Goal: Information Seeking & Learning: Learn about a topic

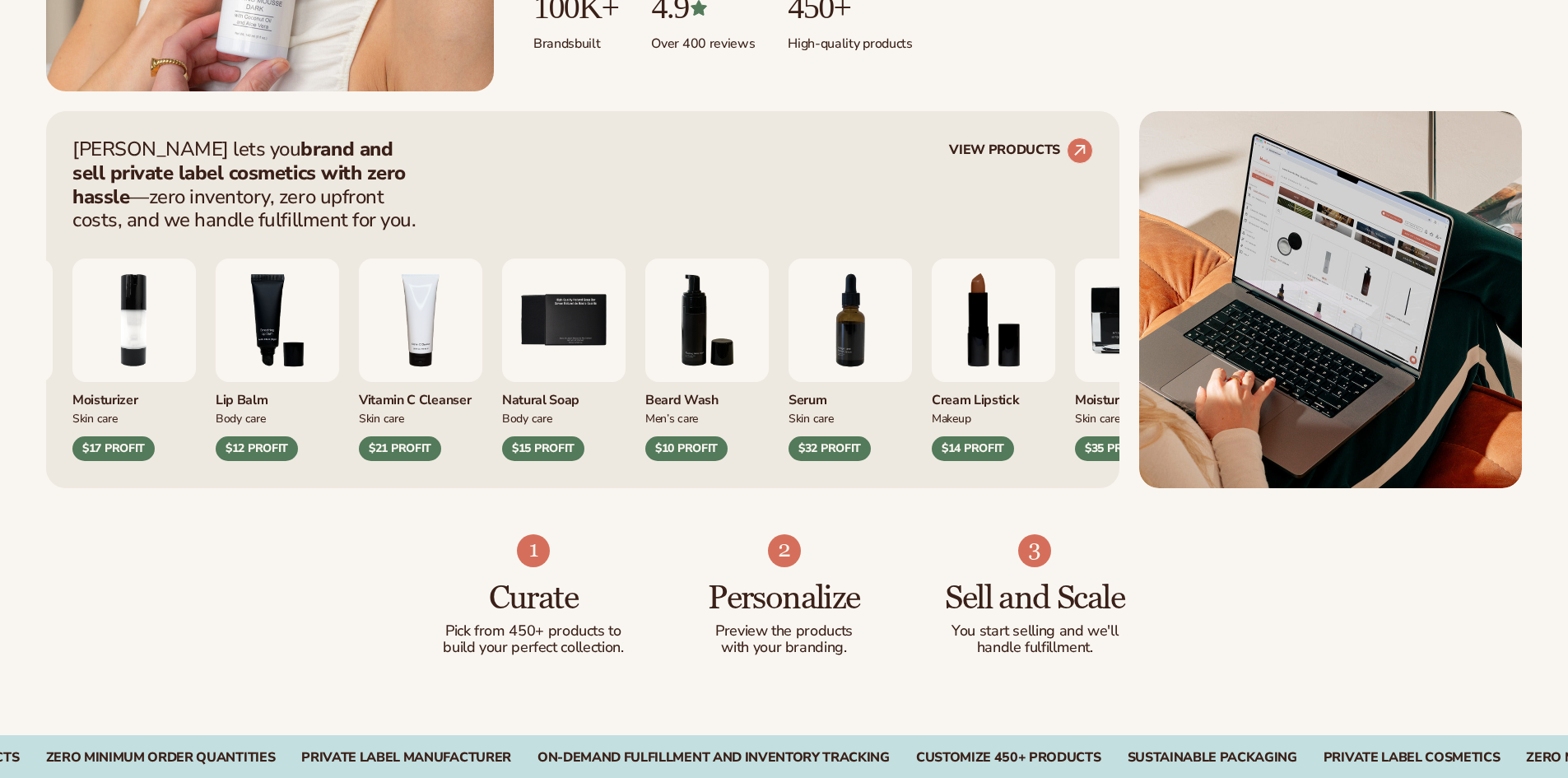
scroll to position [576, 0]
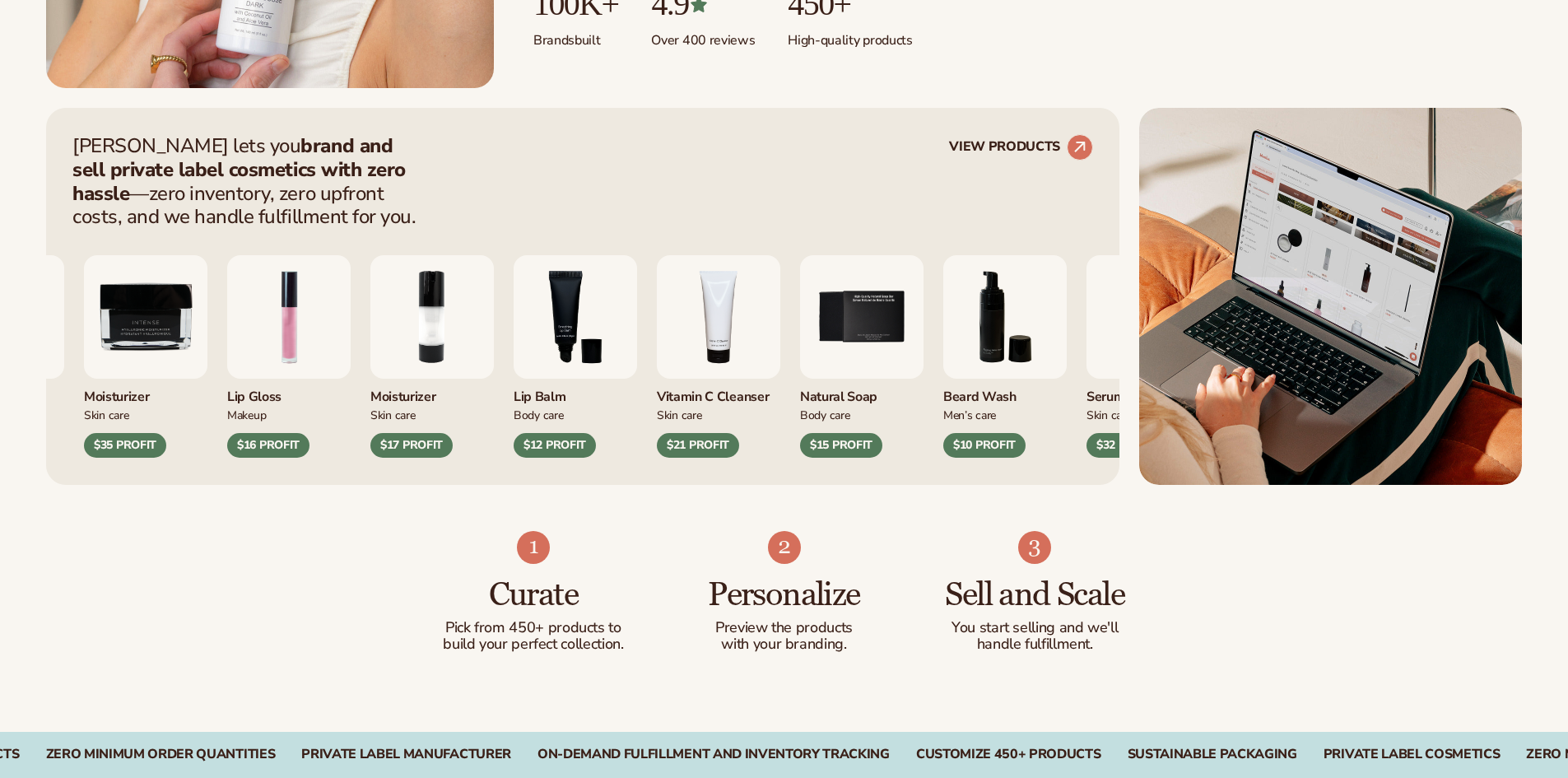
click at [637, 357] on img "3 / 9" at bounding box center [575, 317] width 123 height 123
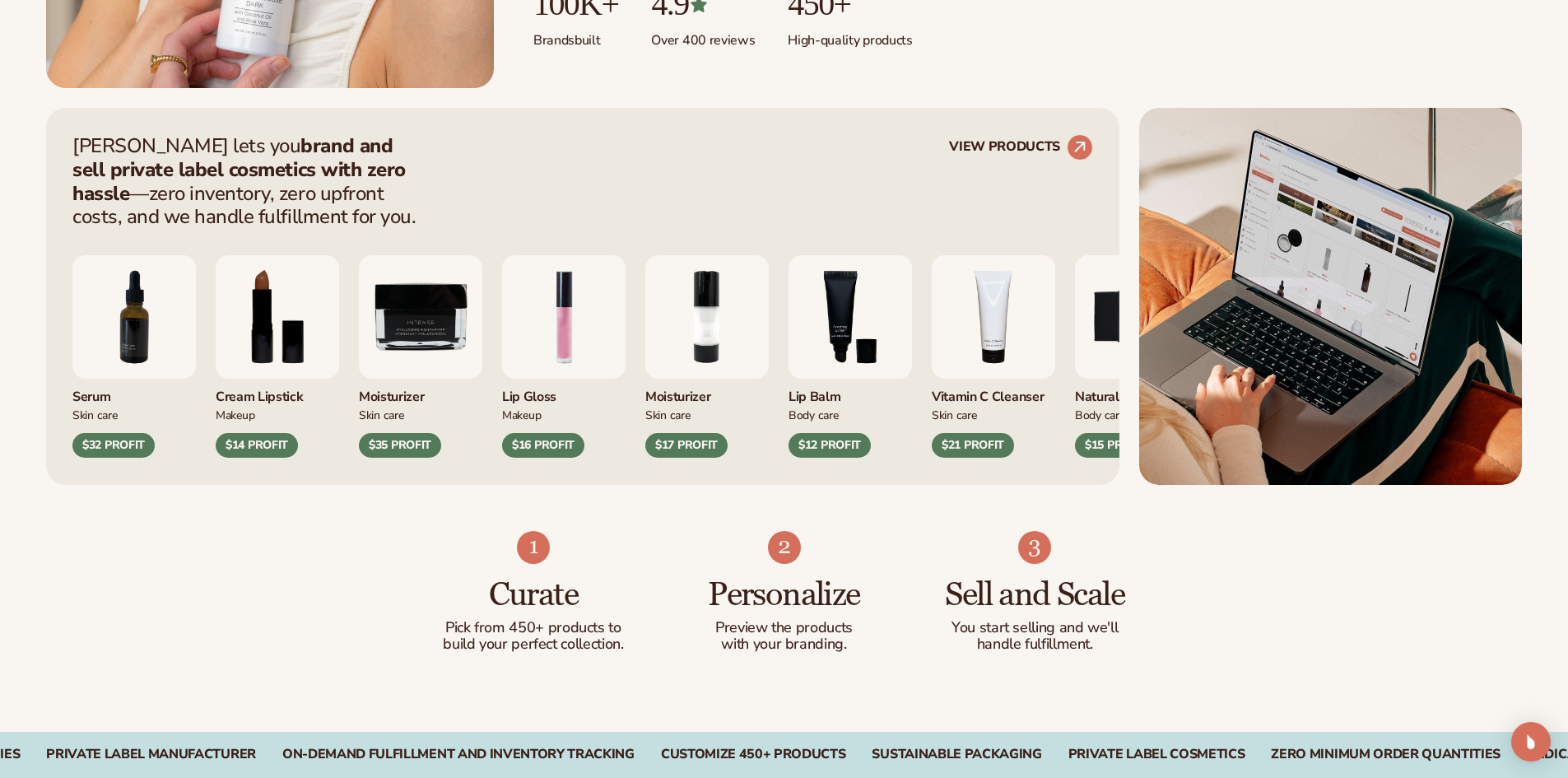
click at [740, 369] on div "Serum Skin Care $32 PROFIT Cream Lipstick Makeup $14 PROFIT Skin Care Makeup" at bounding box center [582, 357] width 1020 height 203
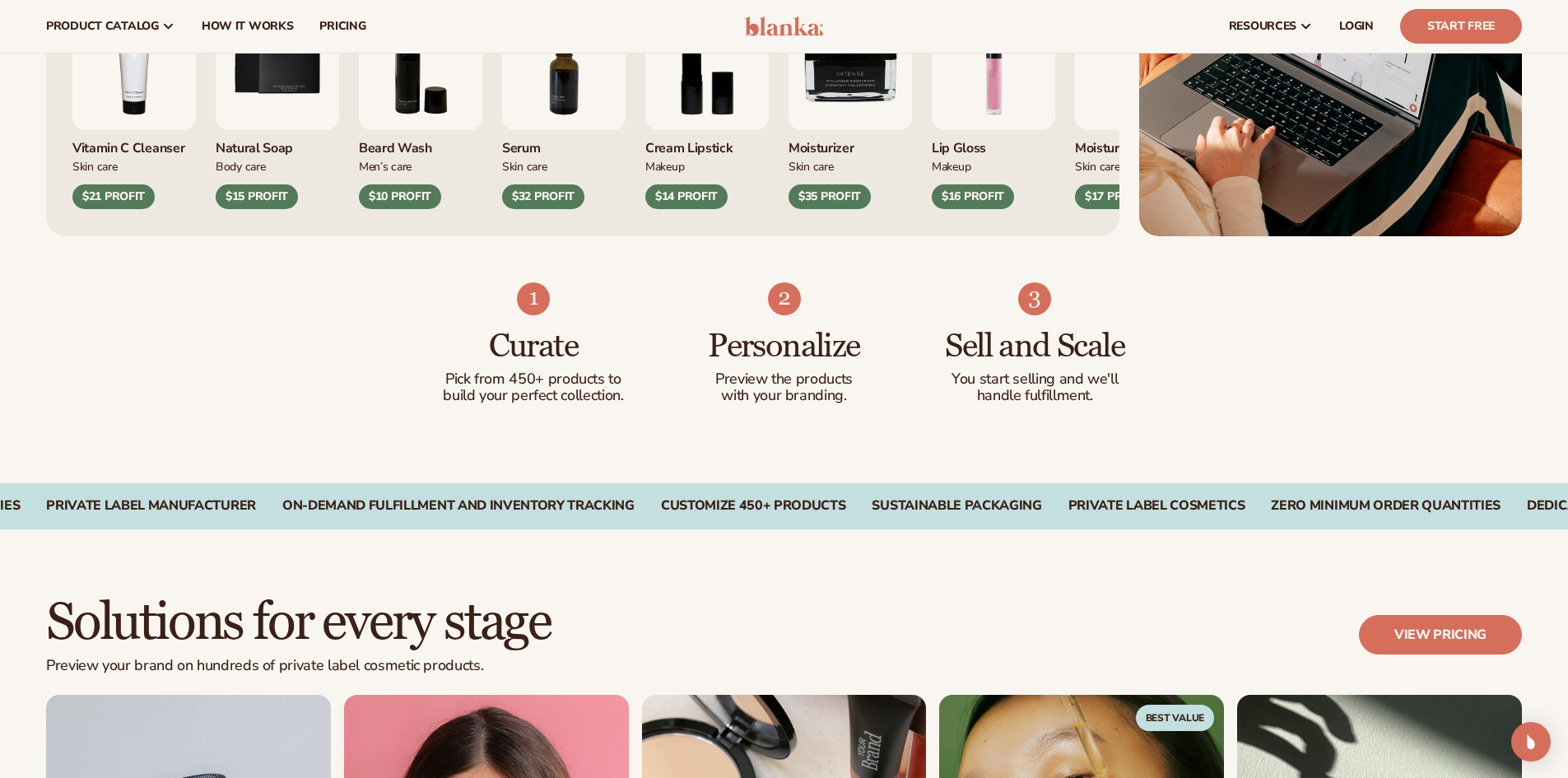
scroll to position [823, 0]
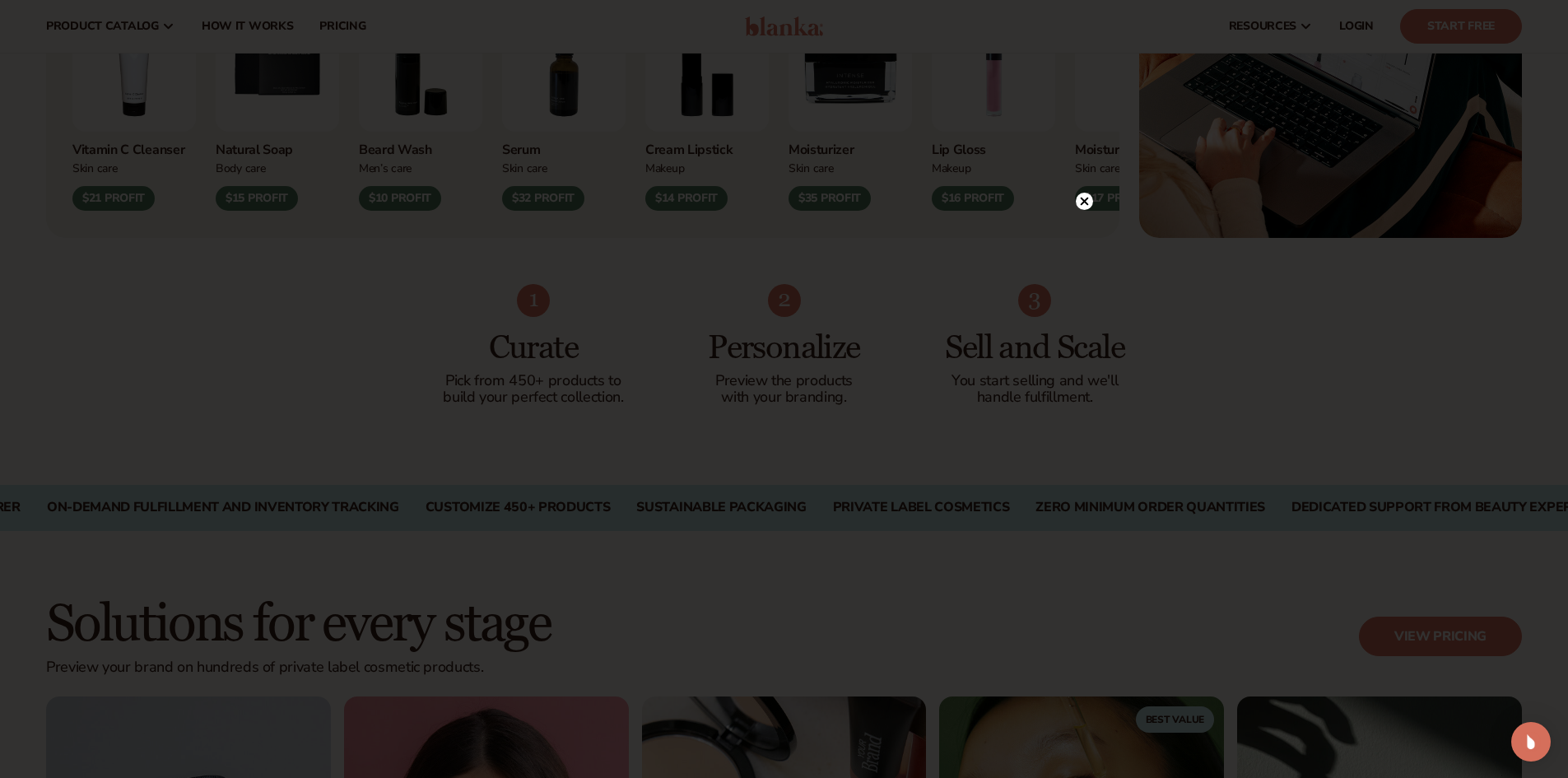
click at [1084, 201] on icon at bounding box center [1083, 201] width 8 height 8
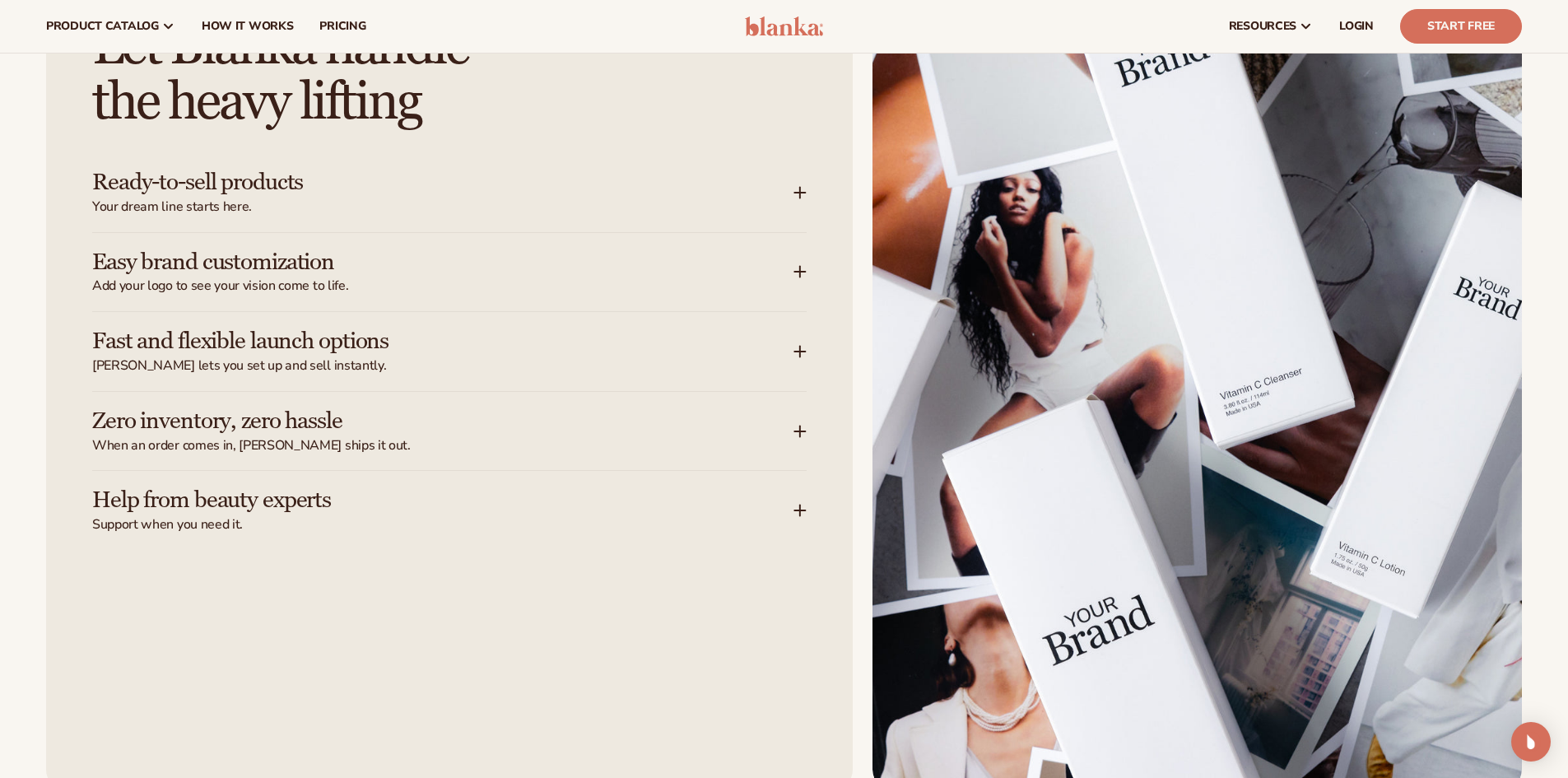
scroll to position [1976, 0]
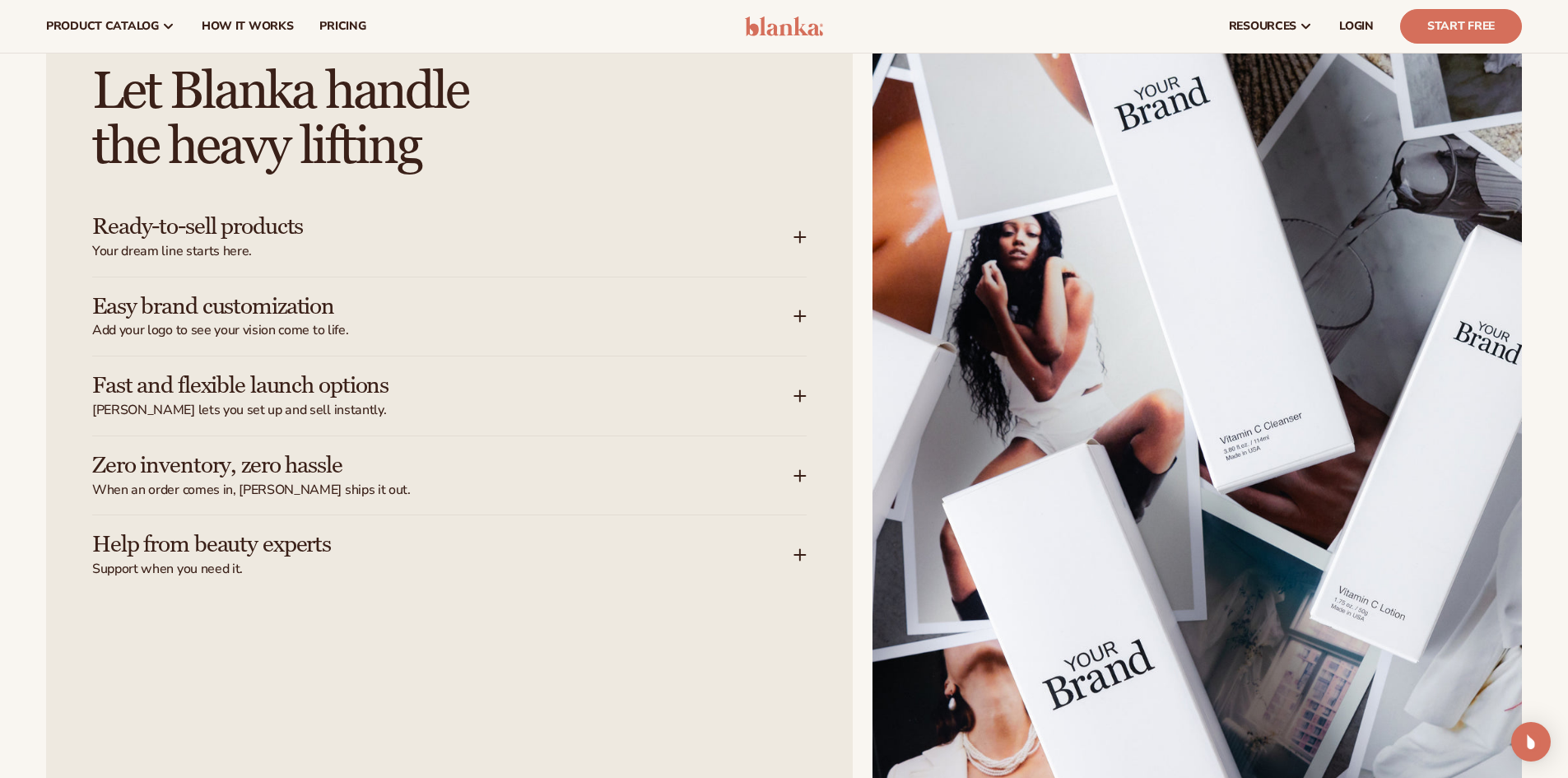
click at [546, 241] on div "Ready-to-sell products Your dream line starts here." at bounding box center [442, 237] width 701 height 46
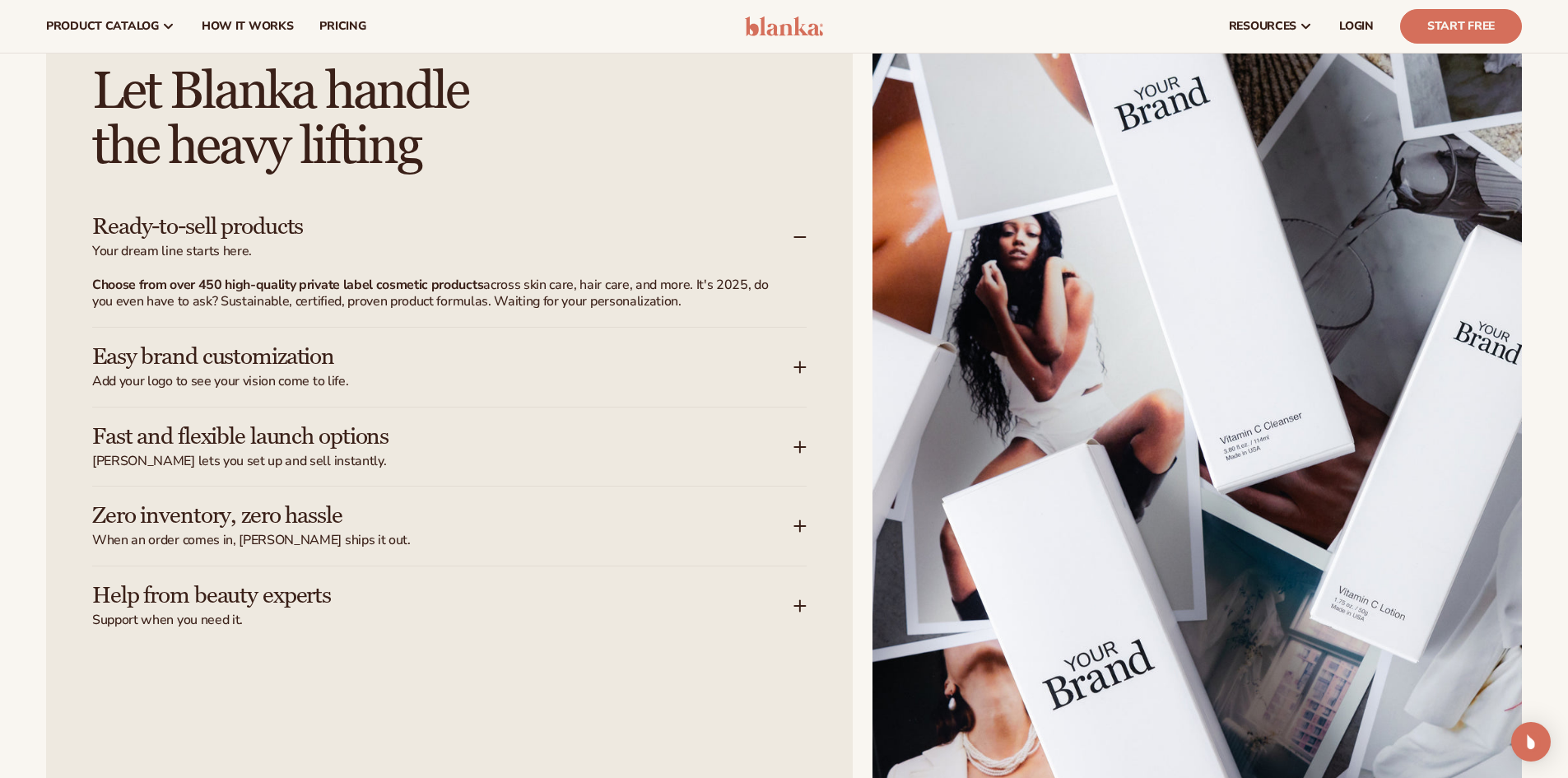
click at [535, 251] on span "Your dream line starts here." at bounding box center [442, 251] width 701 height 17
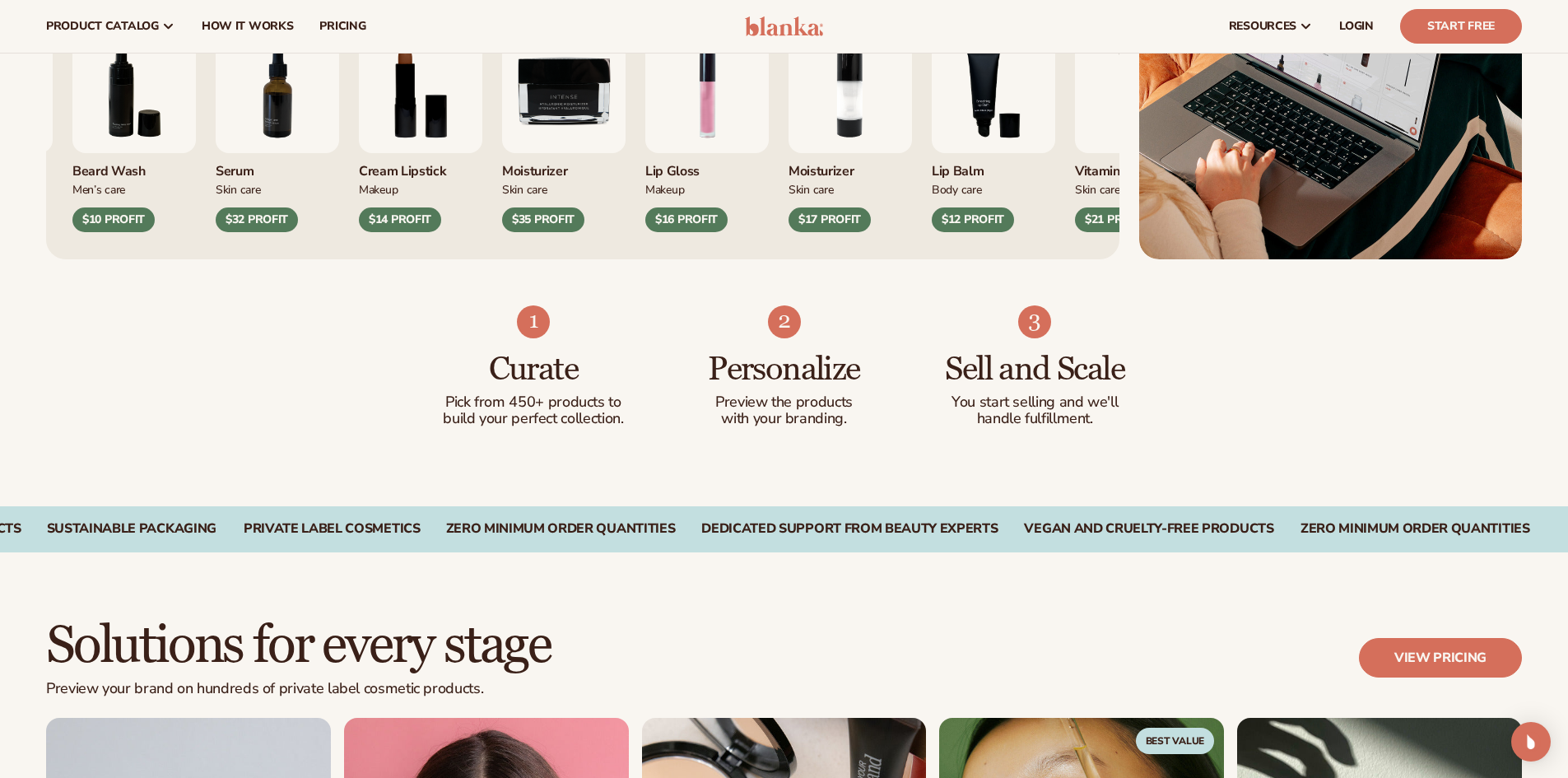
scroll to position [0, 0]
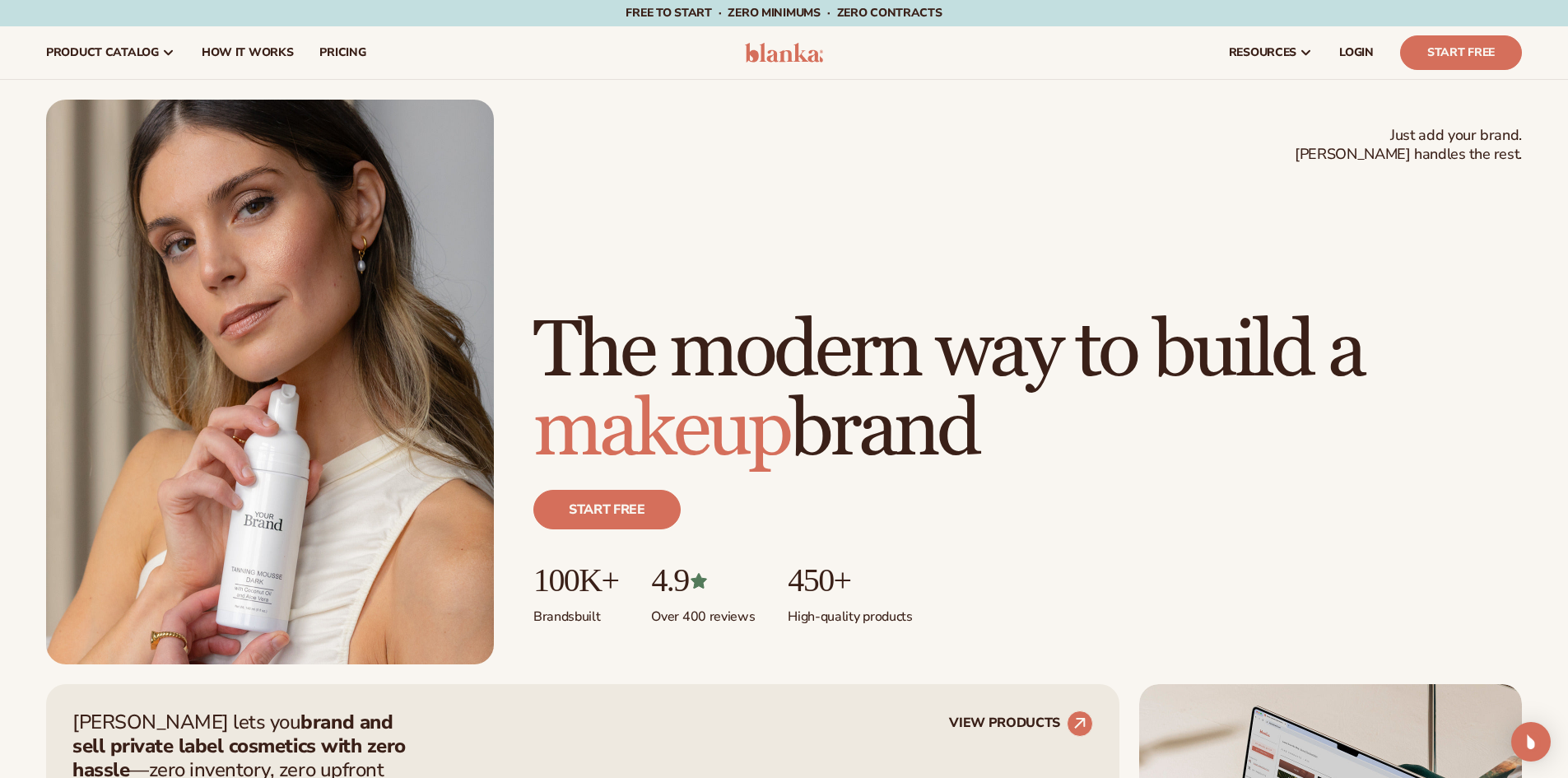
drag, startPoint x: 49, startPoint y: 358, endPoint x: 110, endPoint y: 182, distance: 186.3
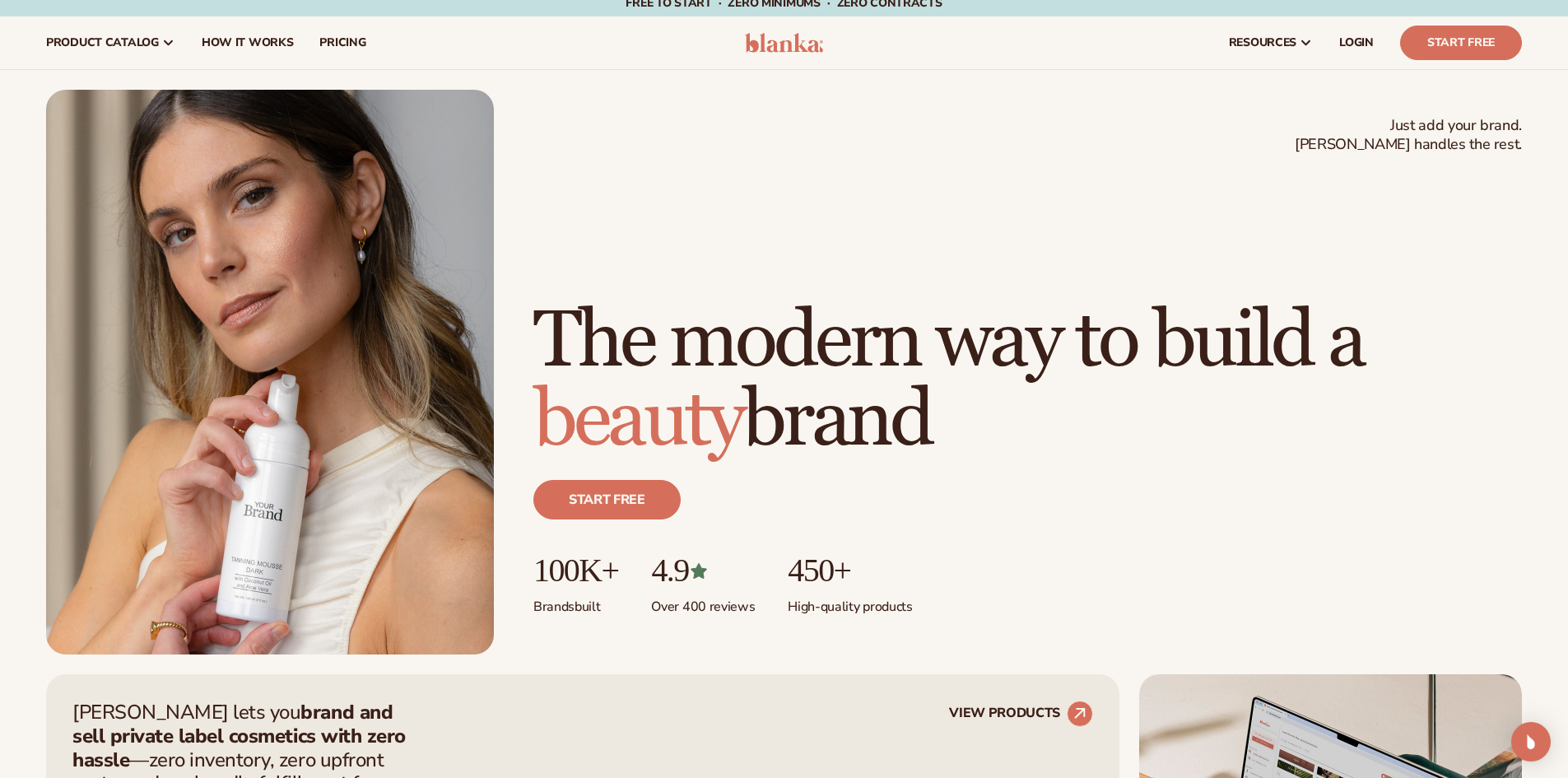
scroll to position [494, 0]
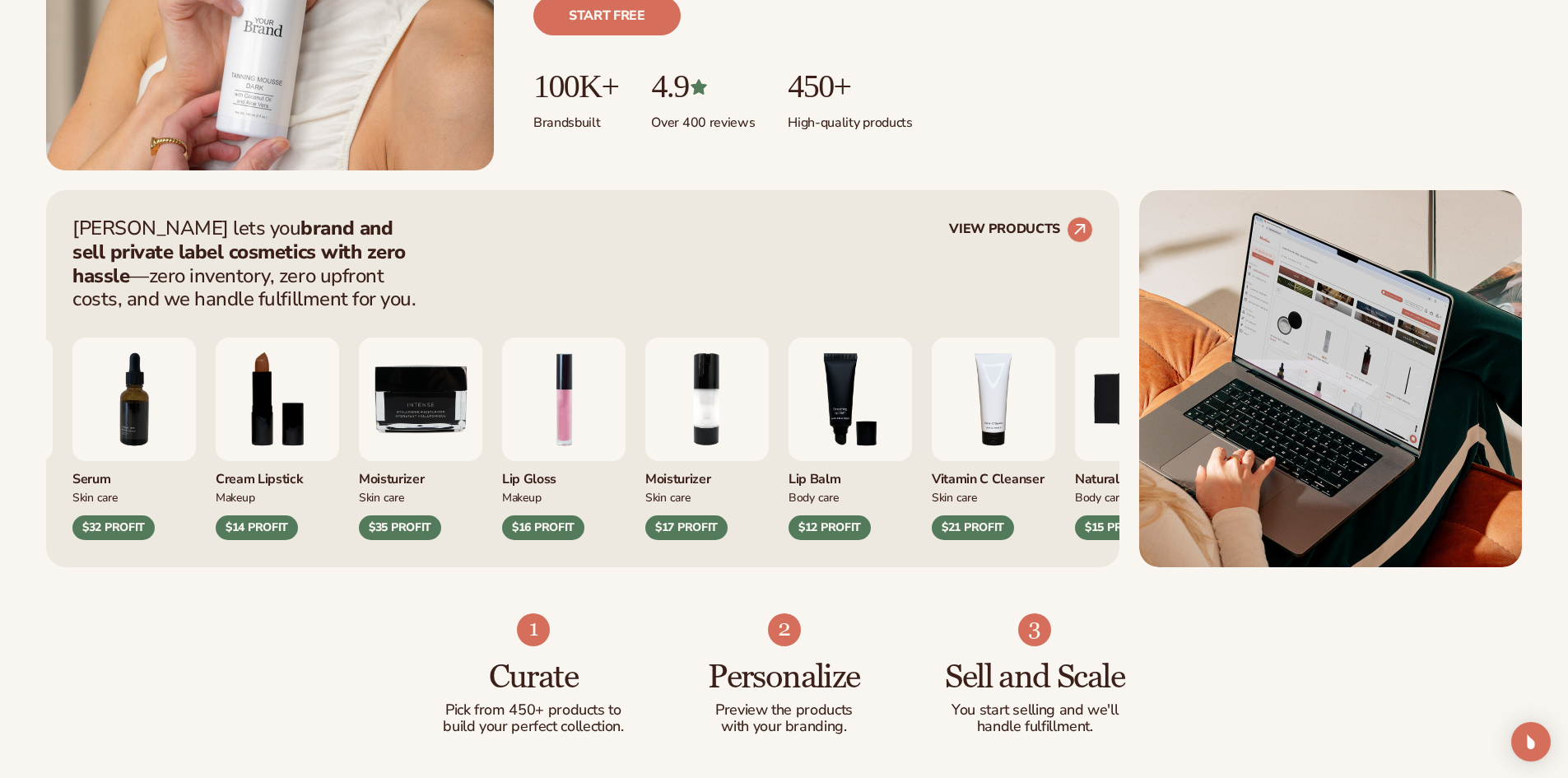
click at [575, 112] on p "Brands built" at bounding box center [576, 117] width 85 height 27
click at [574, 112] on p "Brands built" at bounding box center [576, 117] width 85 height 27
click at [638, 115] on ul "100K+ Brands built 4.9 Over 400 reviews 450+ High-quality products" at bounding box center [1028, 100] width 988 height 63
drag, startPoint x: 656, startPoint y: 125, endPoint x: 768, endPoint y: 130, distance: 112.1
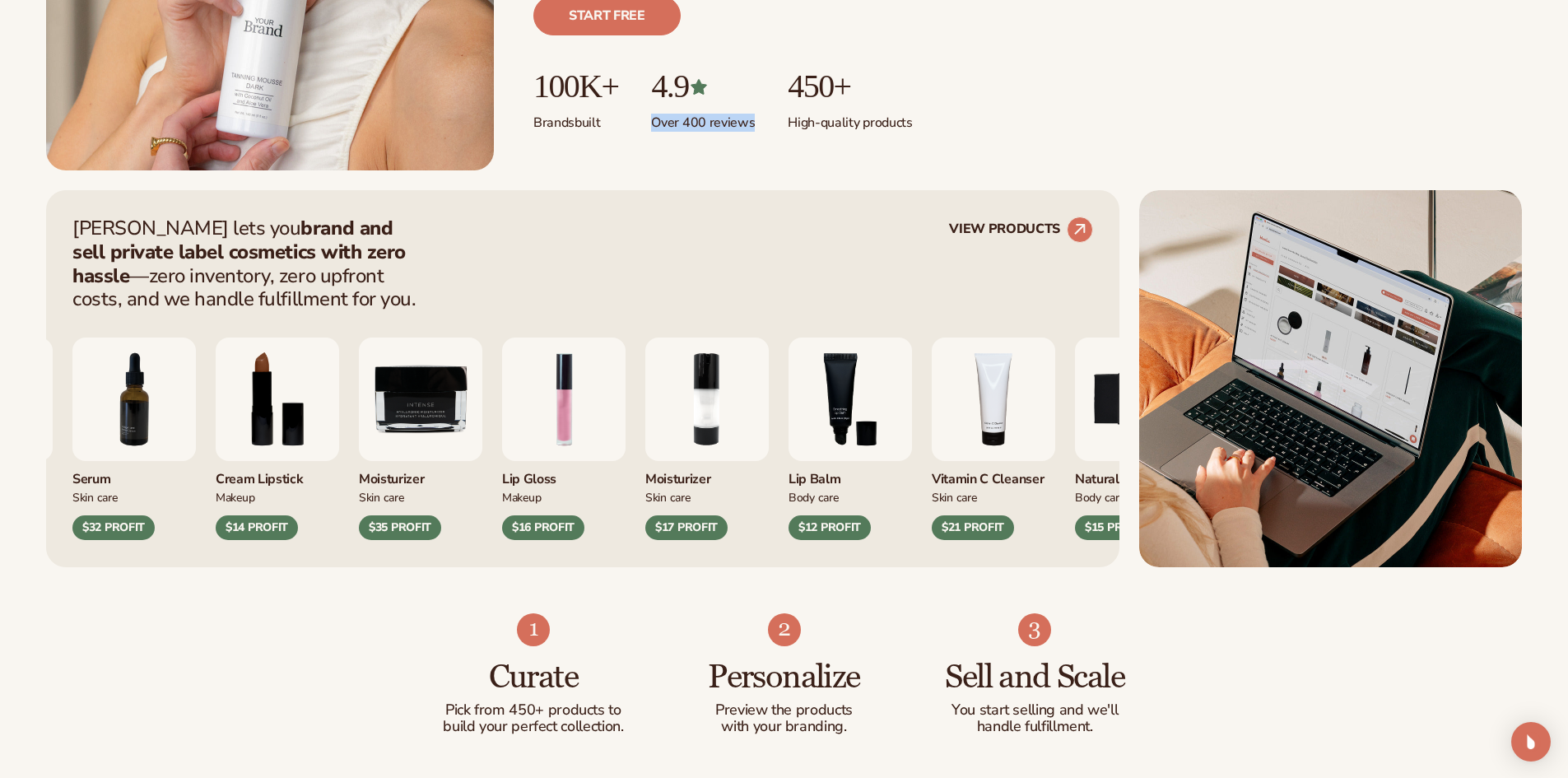
click at [768, 130] on ul "100K+ Brands built 4.9 Over 400 reviews 450+ High-quality products" at bounding box center [1028, 100] width 988 height 63
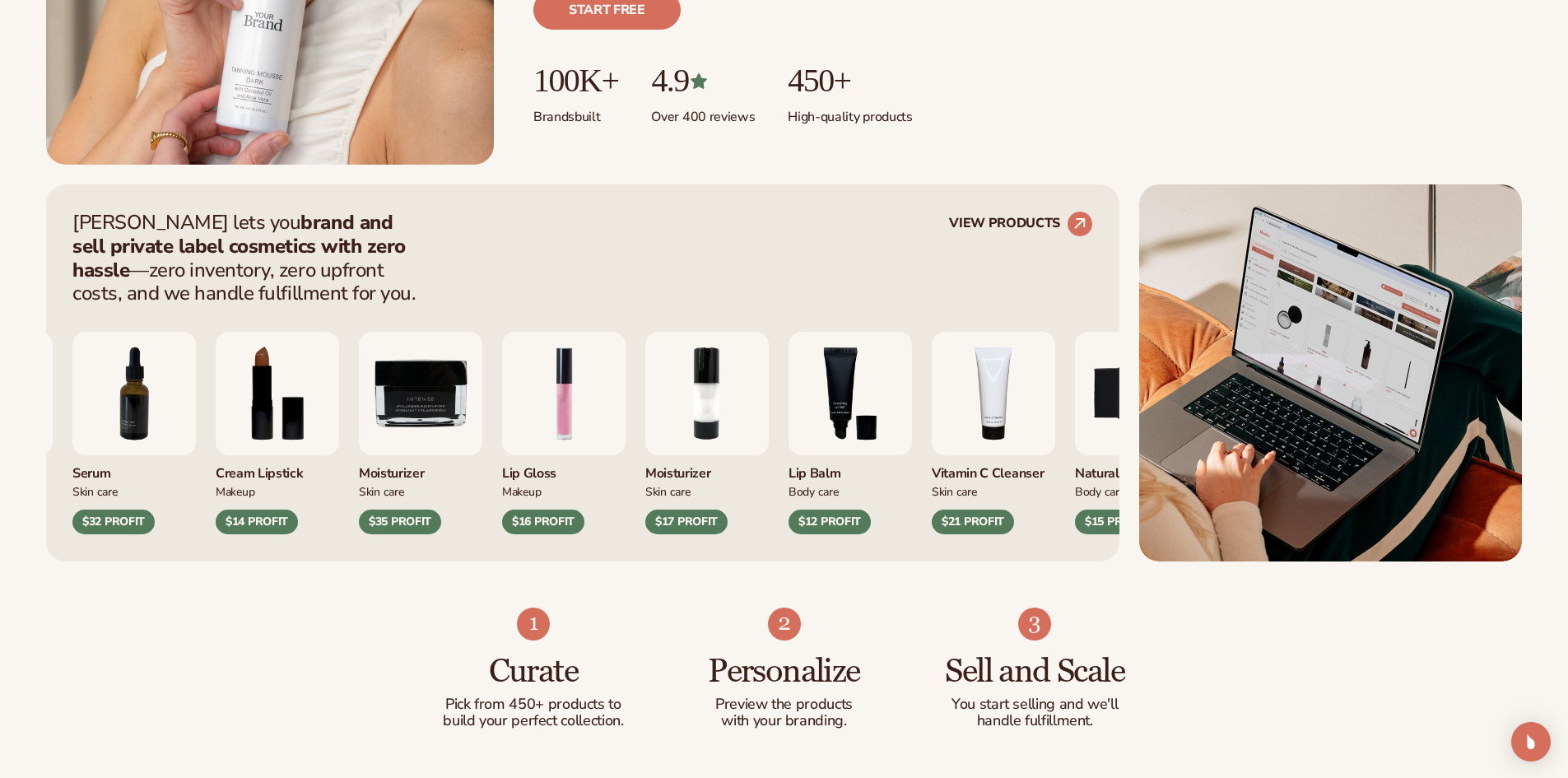
scroll to position [516, 0]
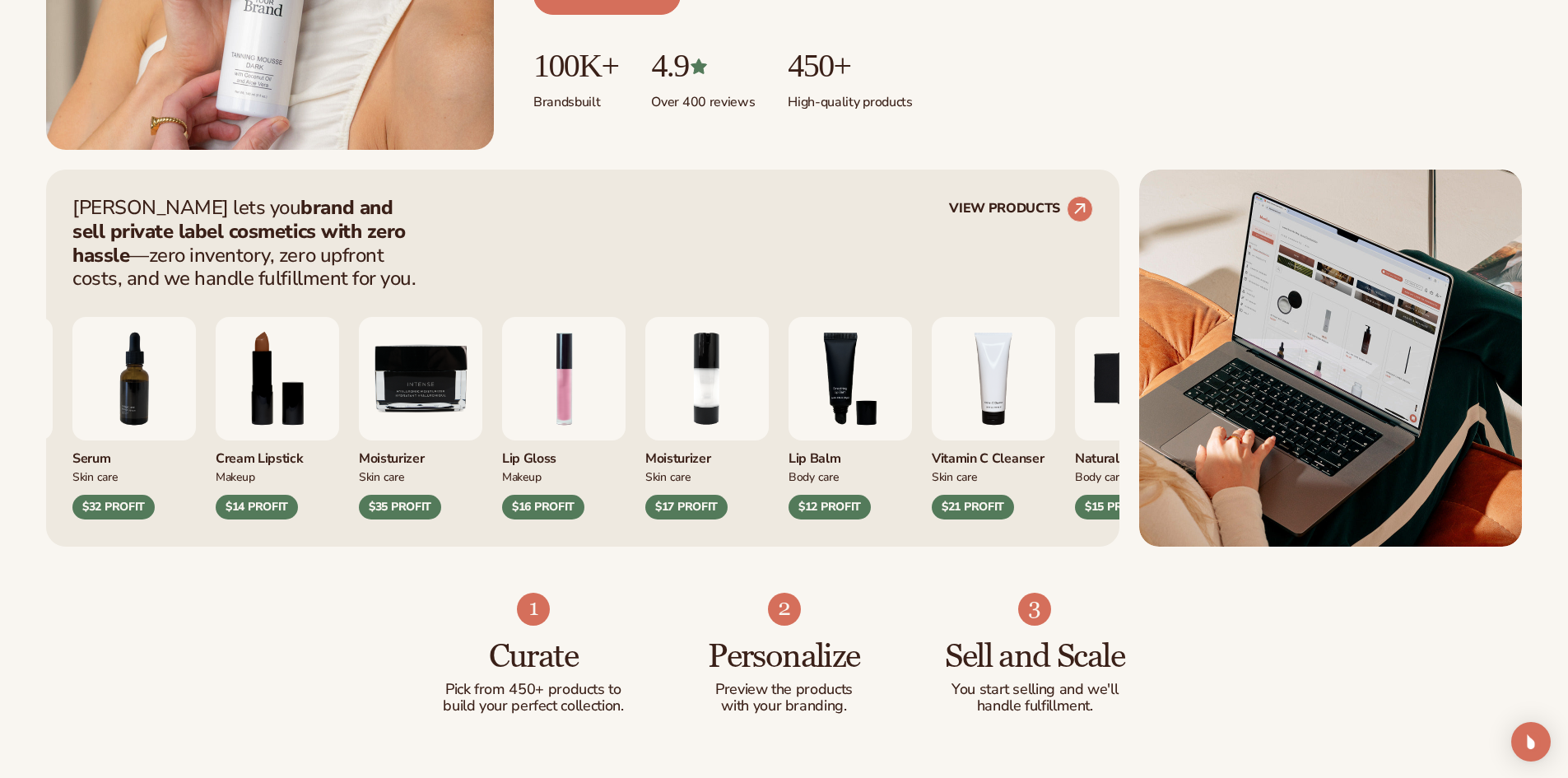
drag, startPoint x: 655, startPoint y: 141, endPoint x: 665, endPoint y: 169, distance: 29.7
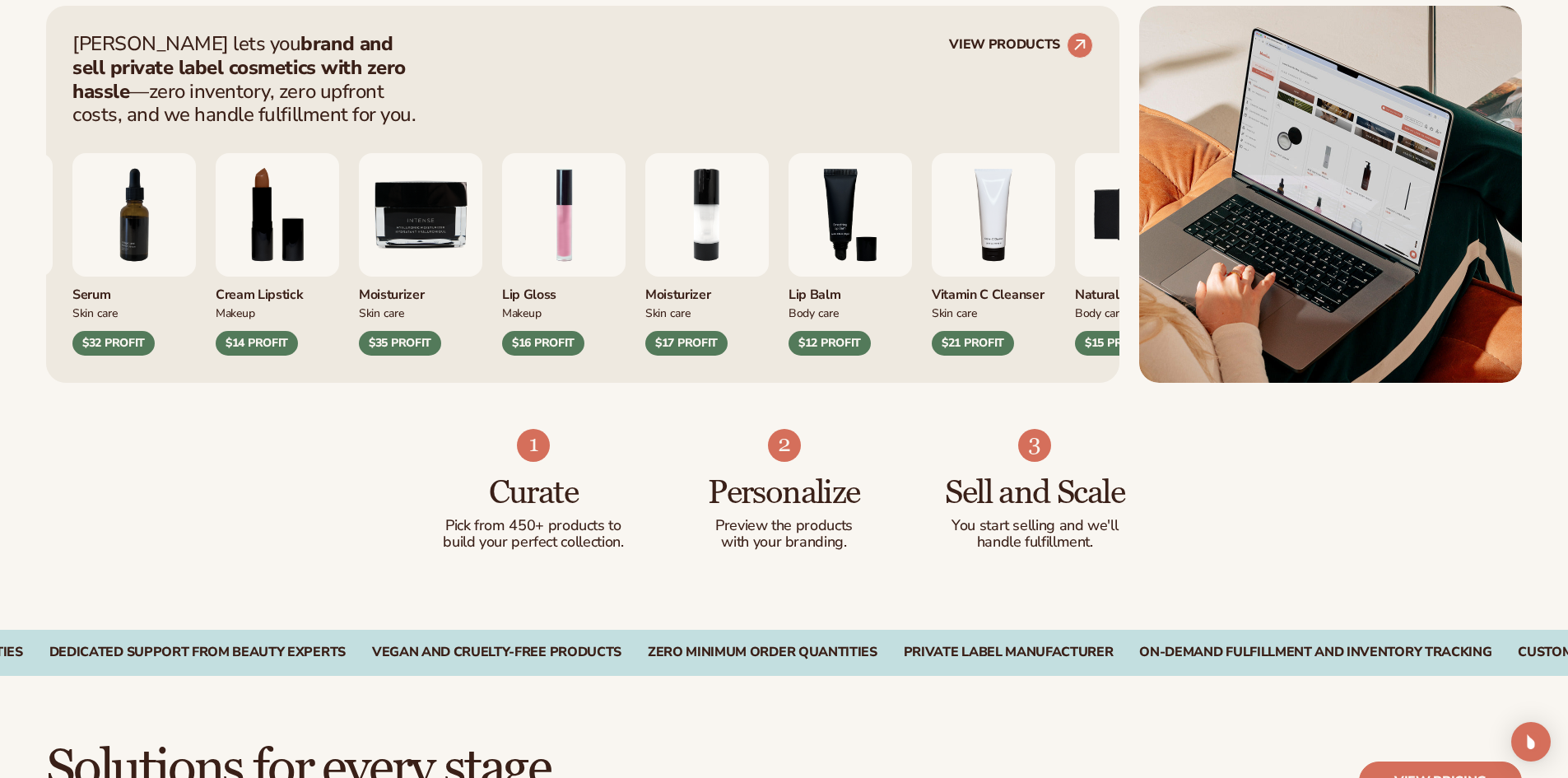
scroll to position [681, 0]
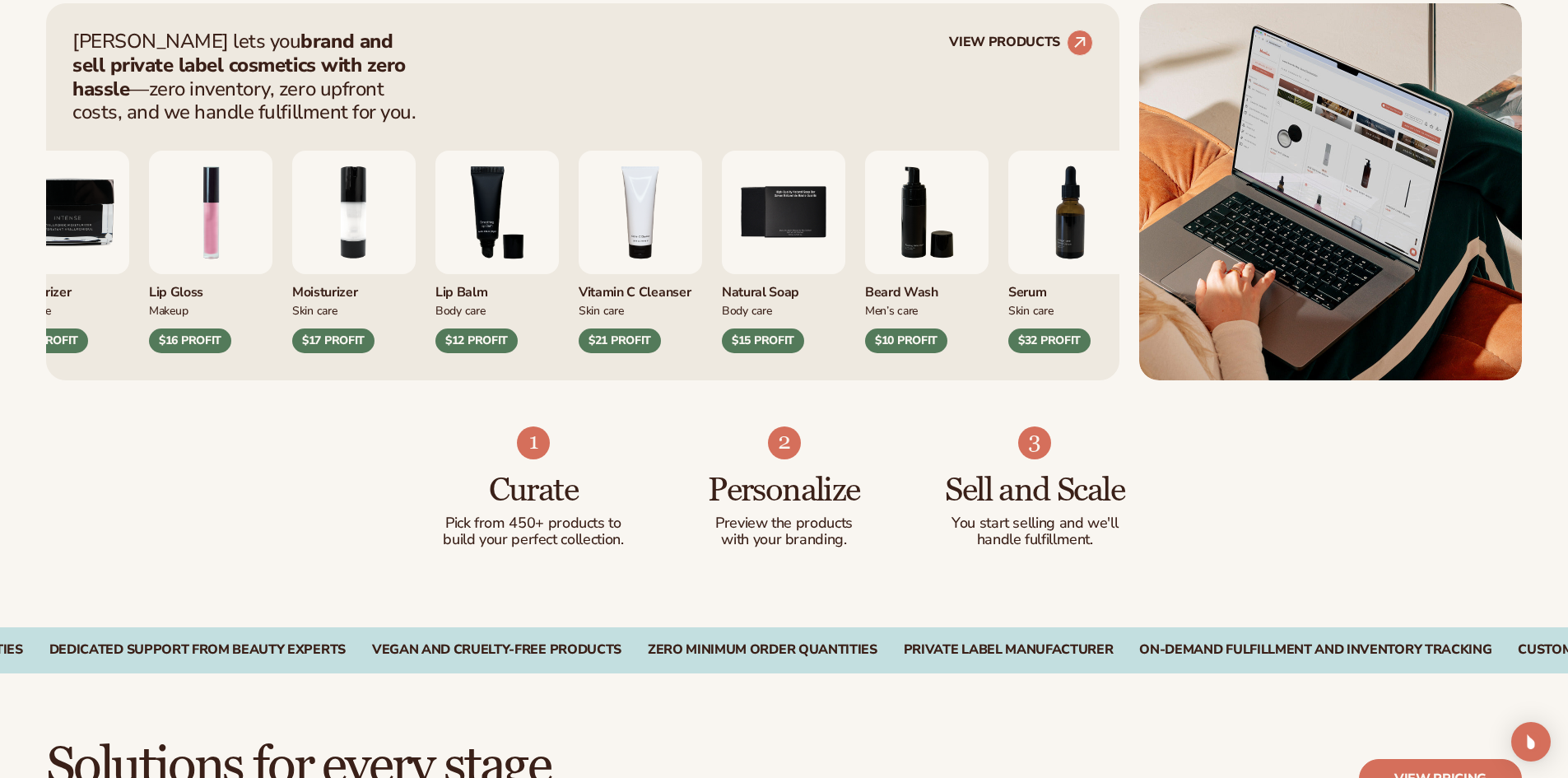
click at [586, 204] on img "4 / 9" at bounding box center [640, 211] width 123 height 123
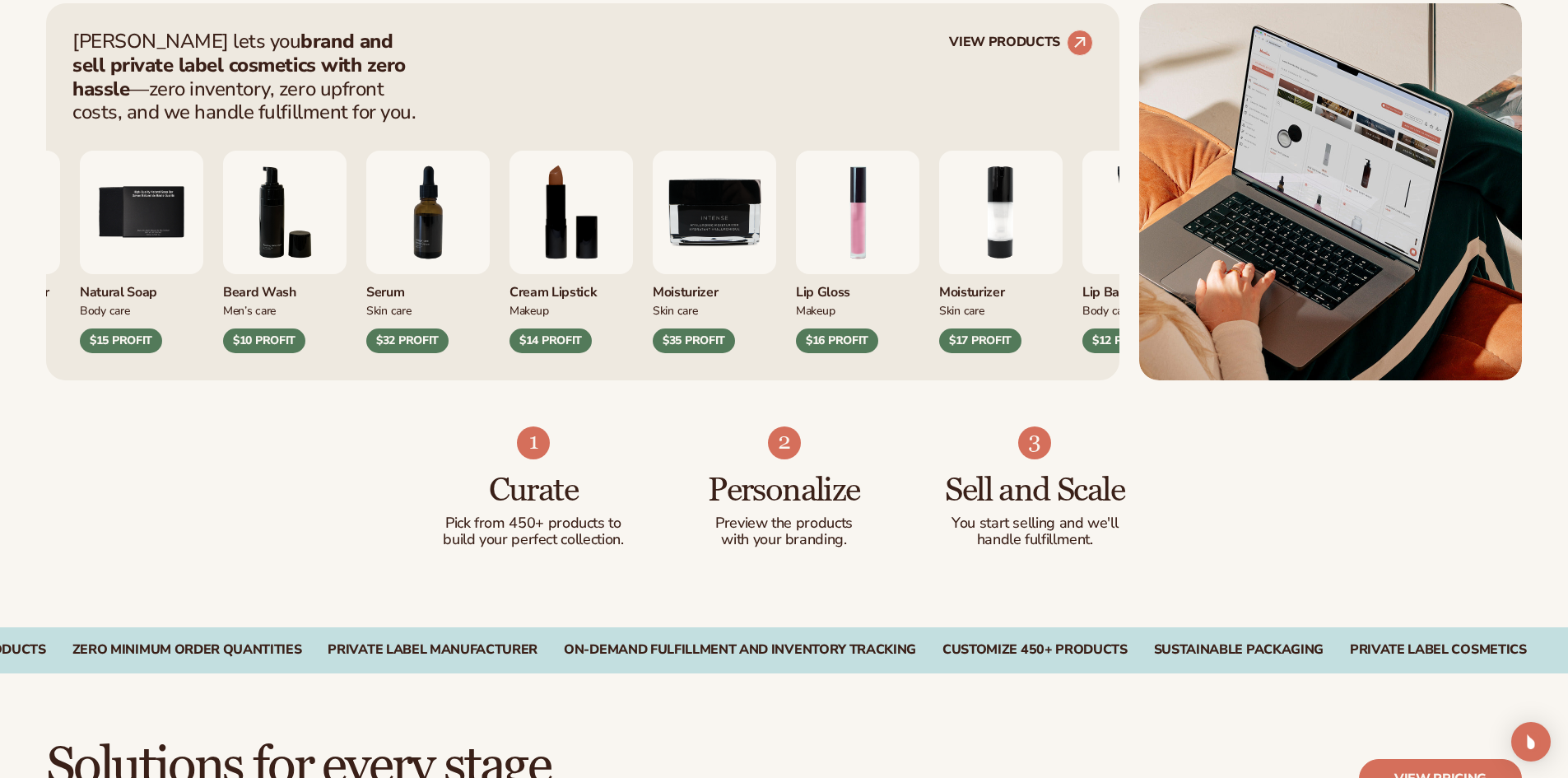
click at [336, 279] on div "Vitamin C Cleanser Skin Care $21 PROFIT Natural Soap Body Care" at bounding box center [447, 252] width 1020 height 203
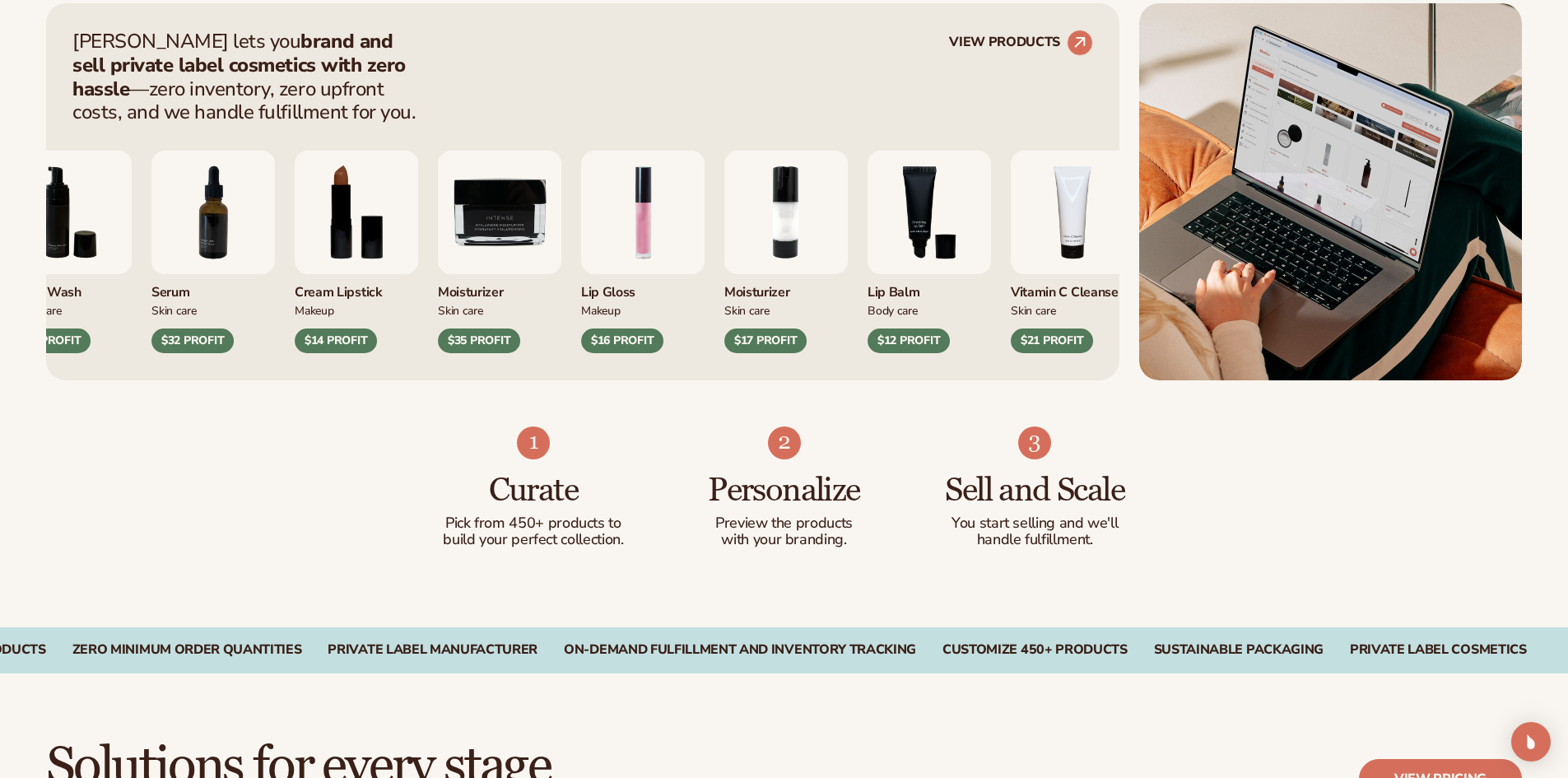
click at [467, 262] on img "9 / 9" at bounding box center [499, 211] width 123 height 123
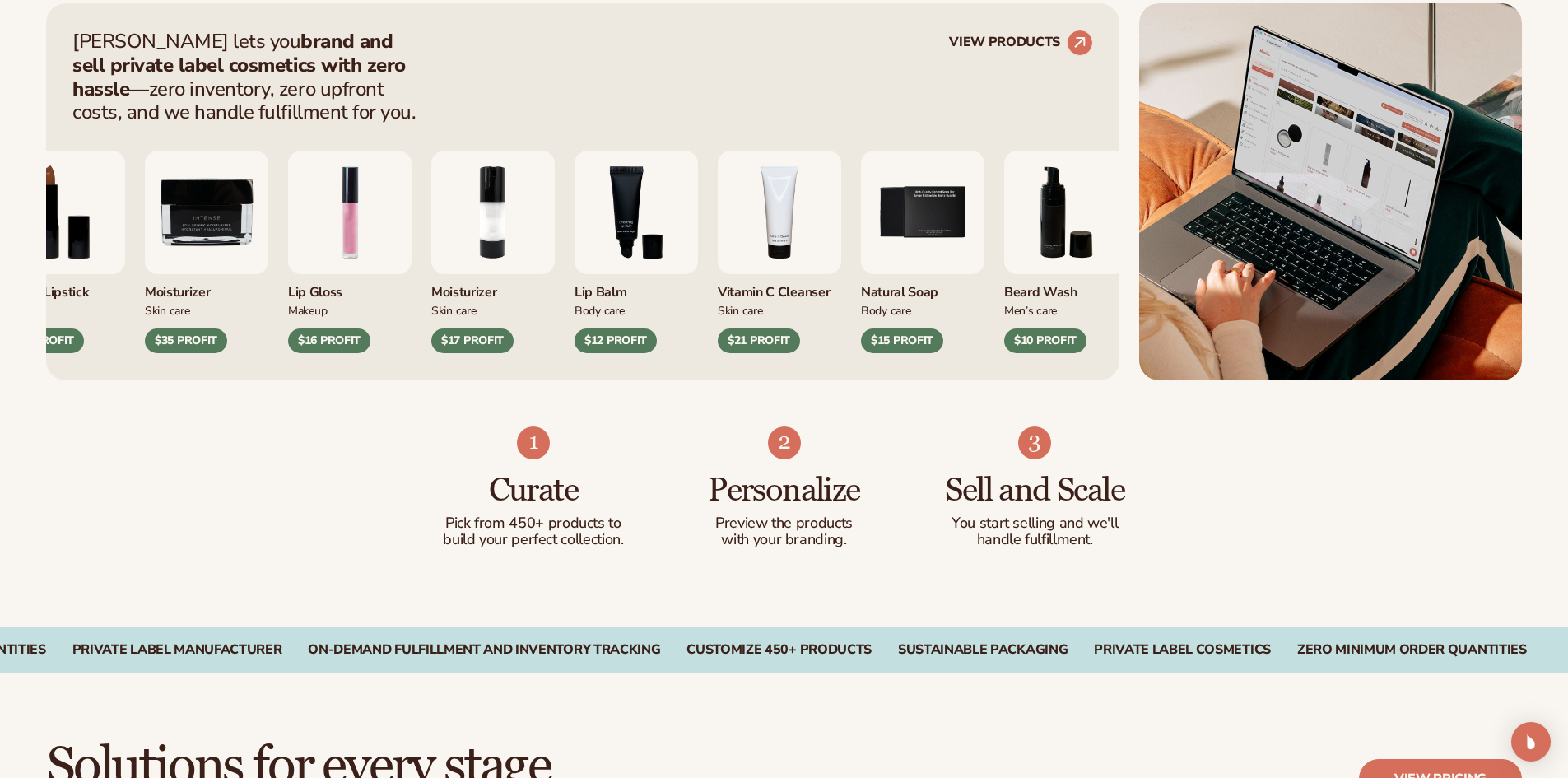
click at [663, 256] on img "3 / 9" at bounding box center [636, 211] width 123 height 123
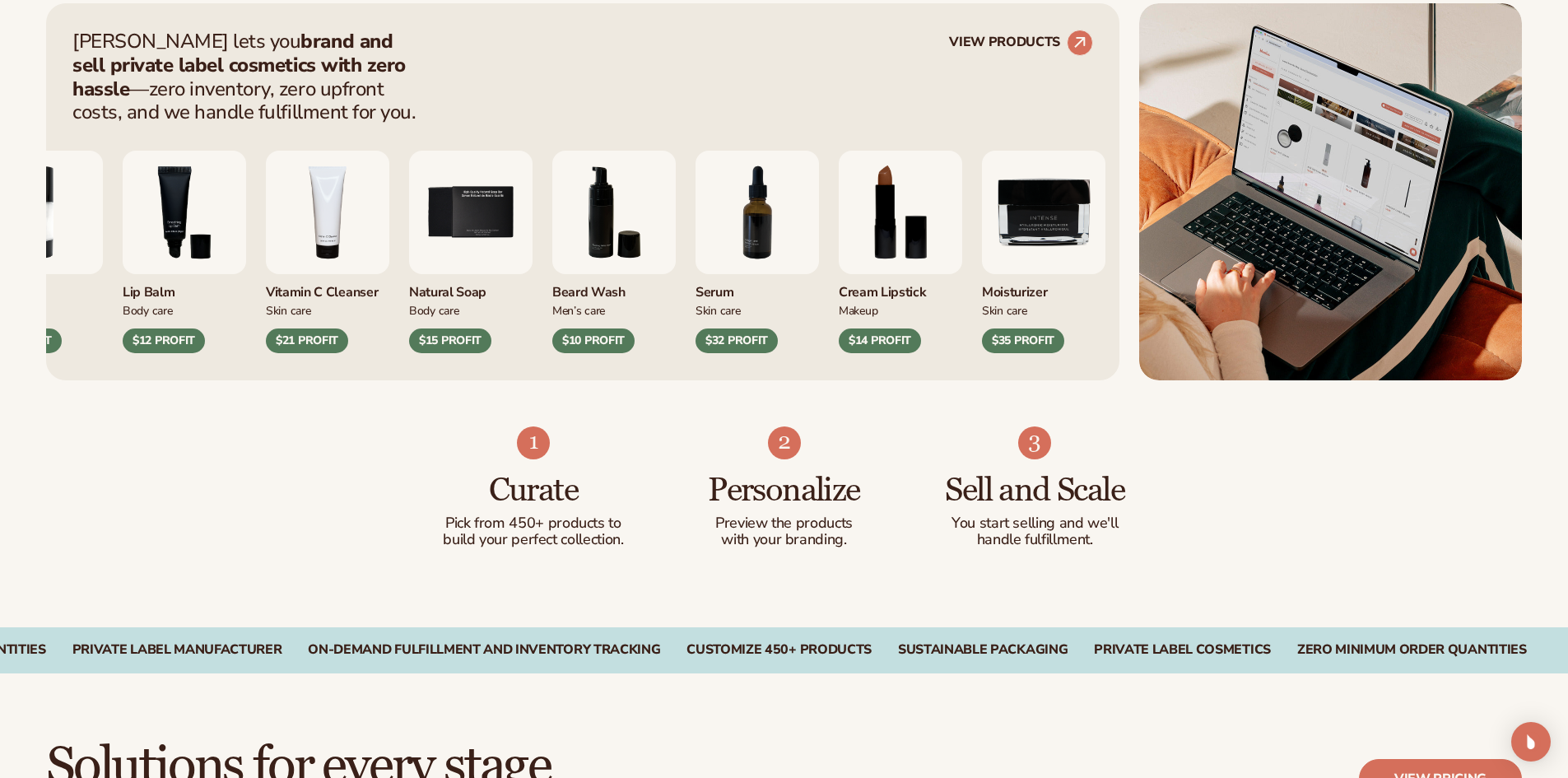
click at [518, 240] on img "5 / 9" at bounding box center [470, 211] width 123 height 123
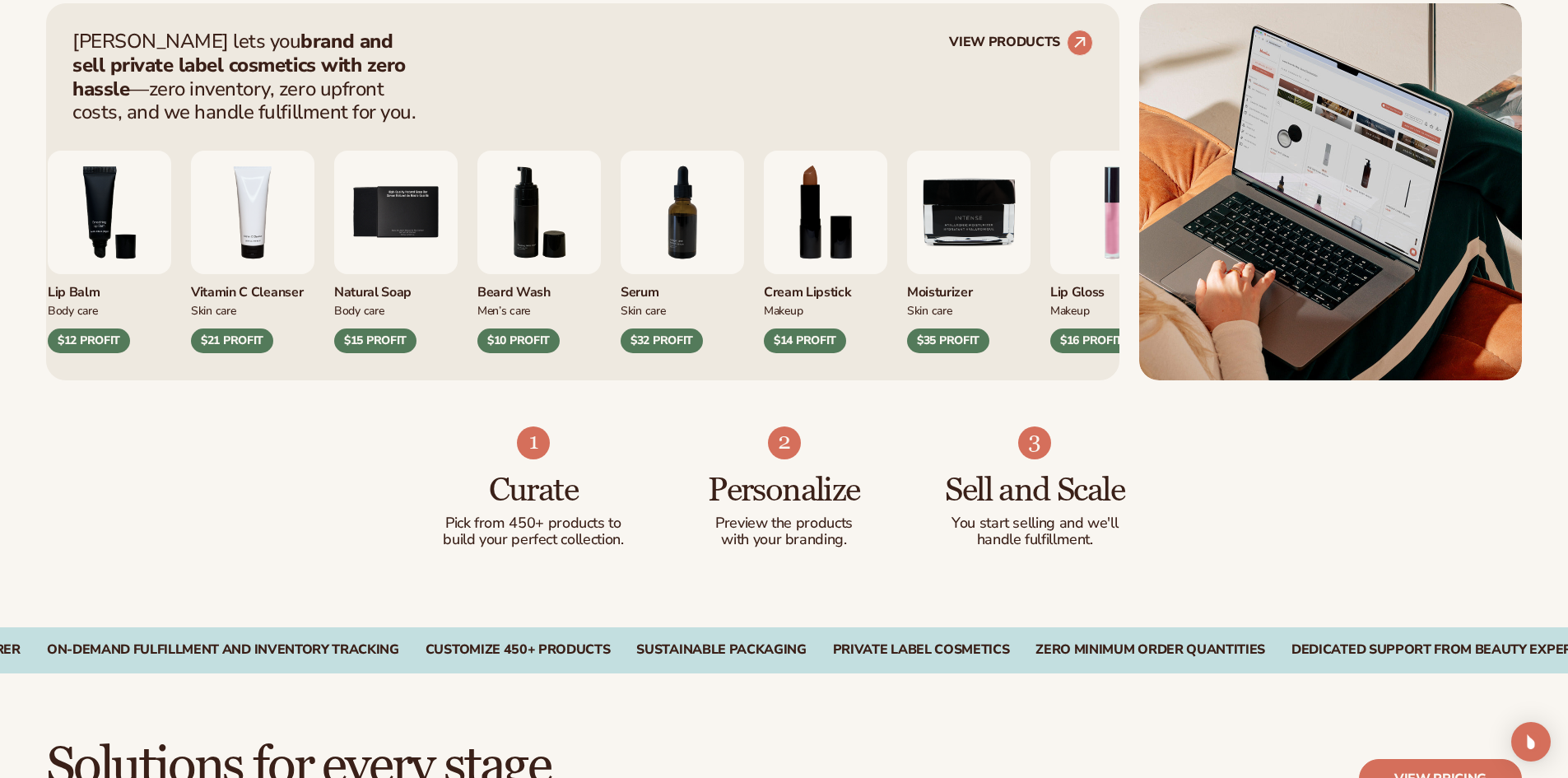
click at [939, 297] on div "Moisturizer" at bounding box center [968, 288] width 123 height 27
click at [938, 289] on div "Moisturizer" at bounding box center [968, 288] width 123 height 27
click at [956, 219] on img "9 / 9" at bounding box center [968, 211] width 123 height 123
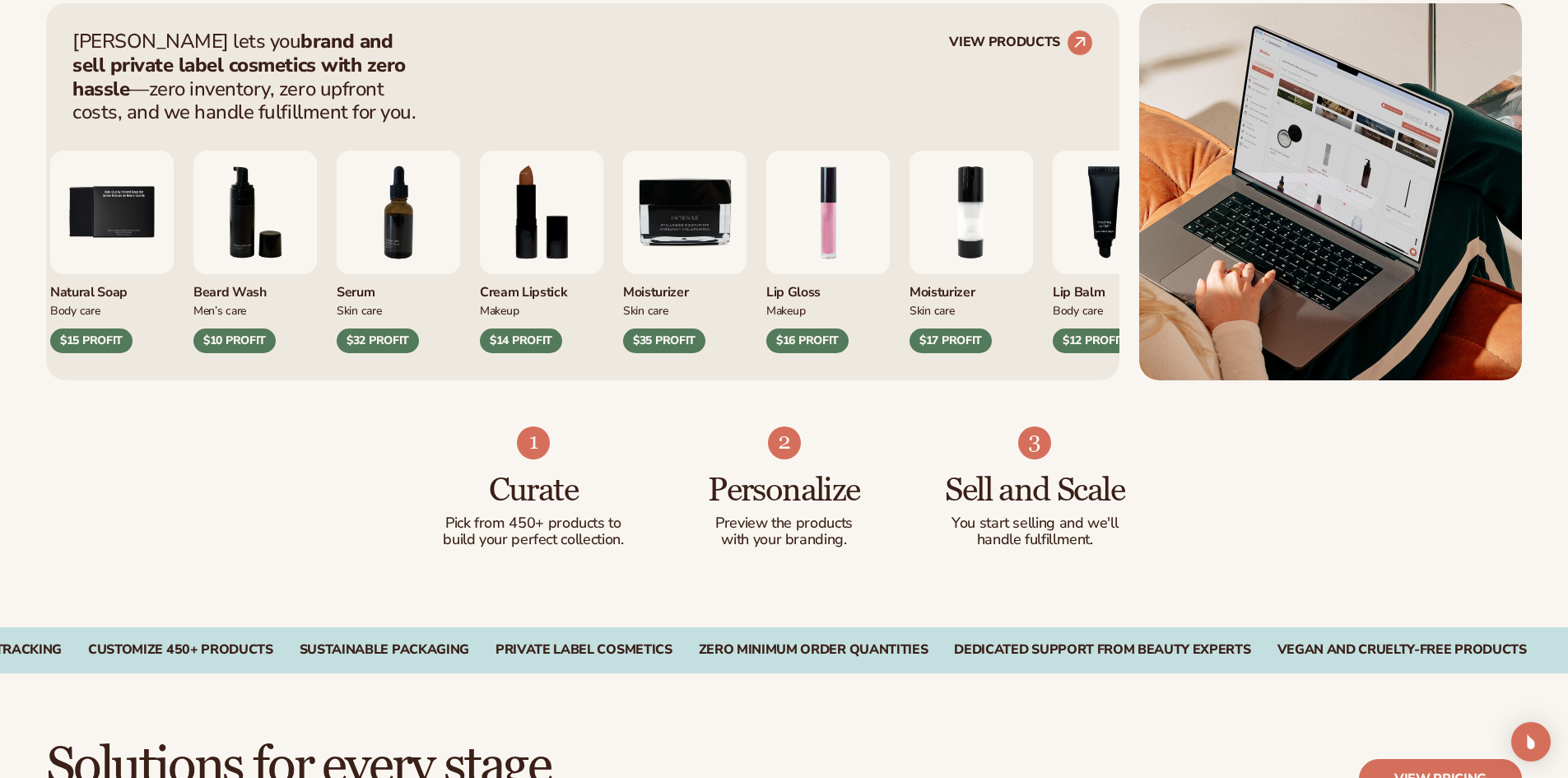
click at [660, 290] on div "Moisturizer Skin Care $35 PROFIT" at bounding box center [684, 314] width 123 height 79
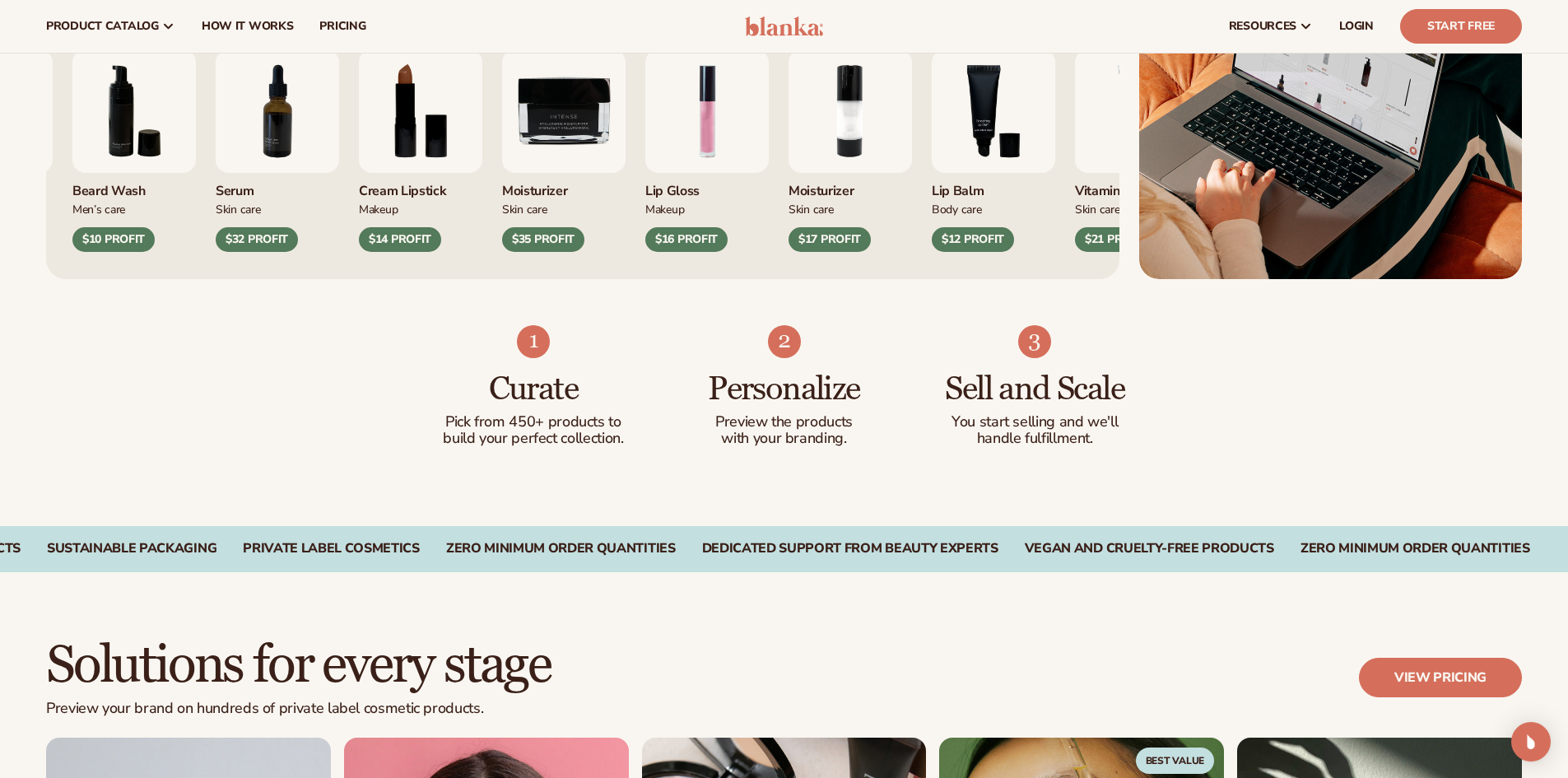
scroll to position [763, 0]
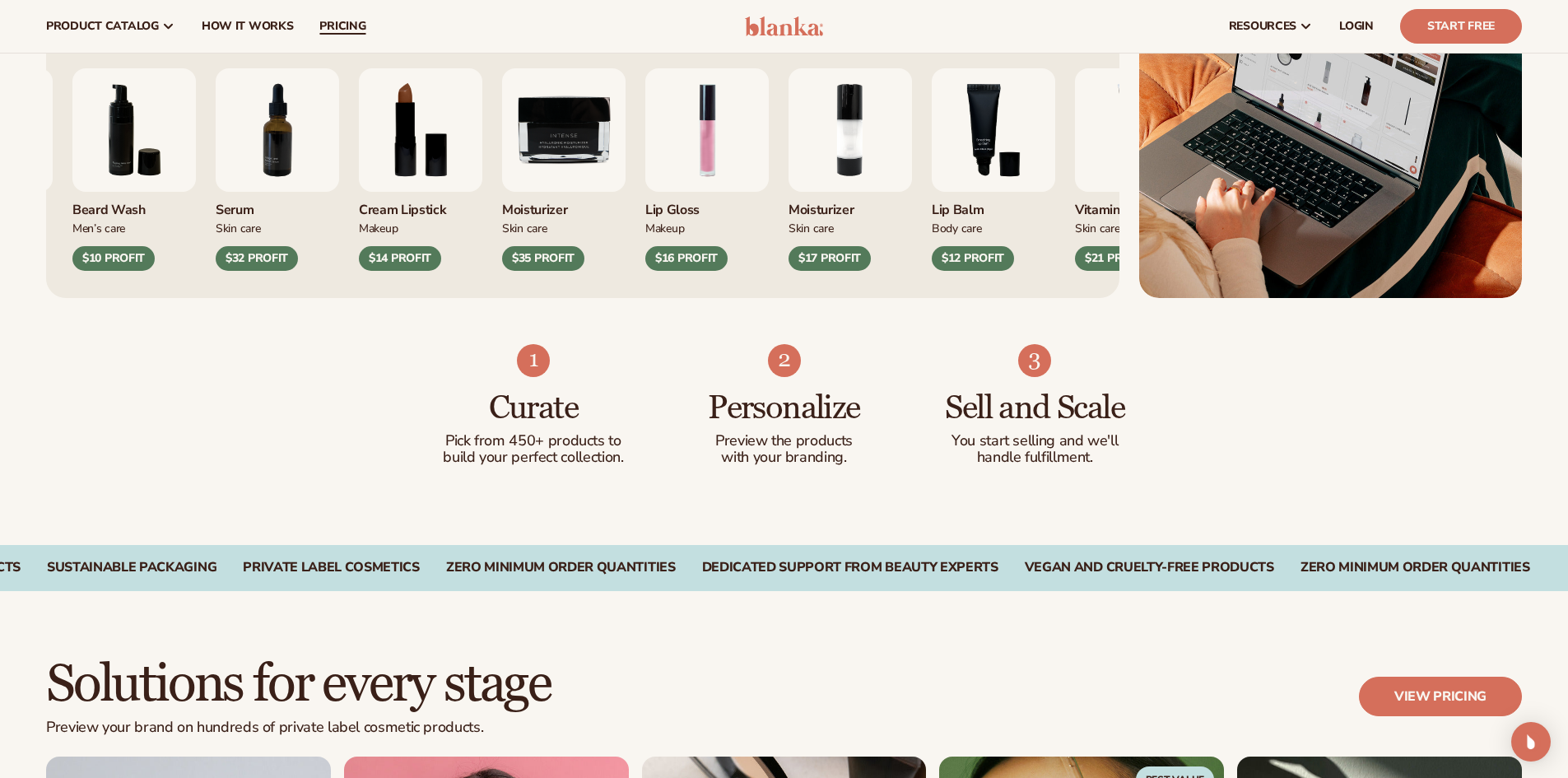
click at [310, 24] on link "pricing" at bounding box center [342, 26] width 72 height 53
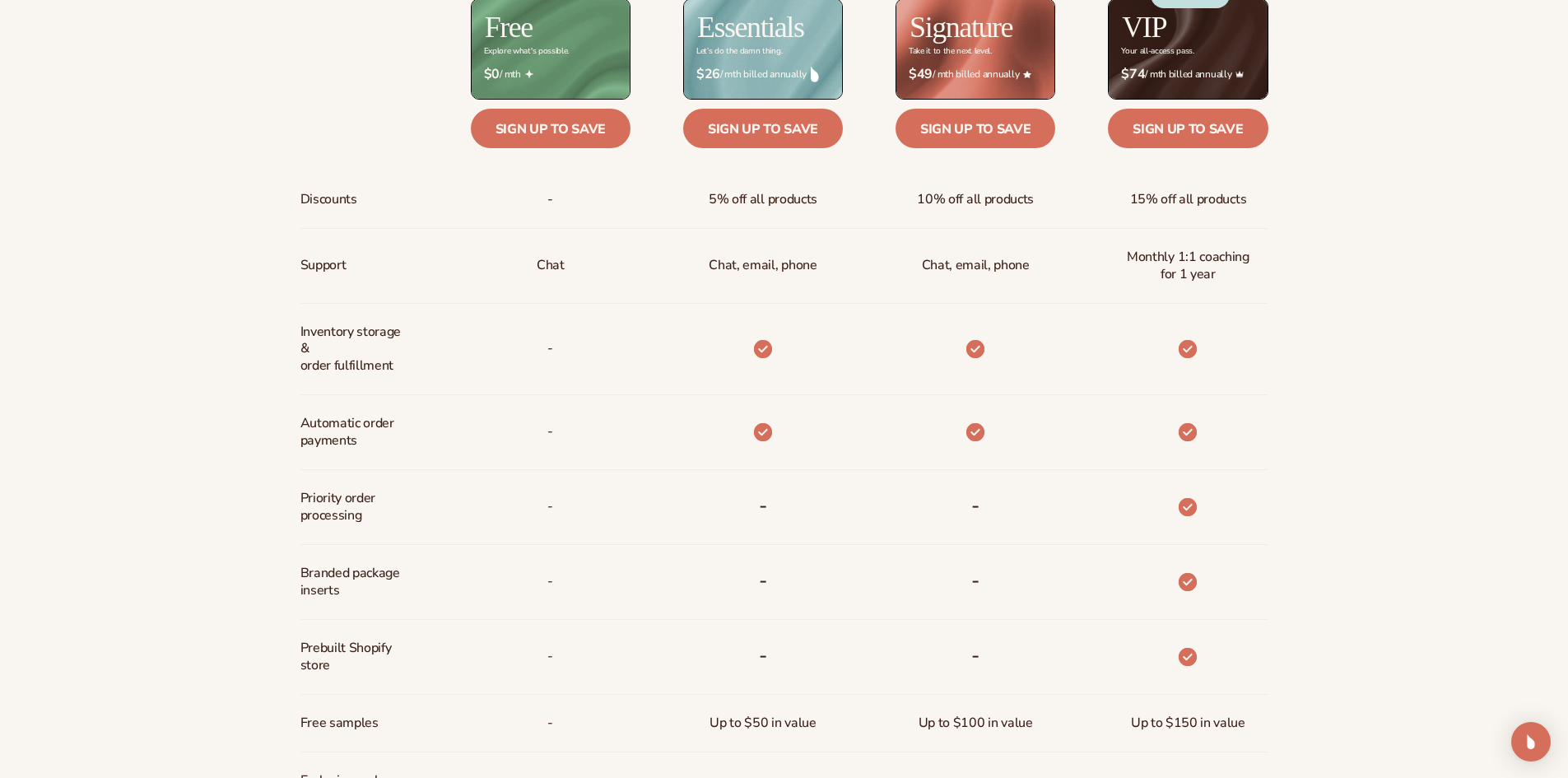
scroll to position [906, 0]
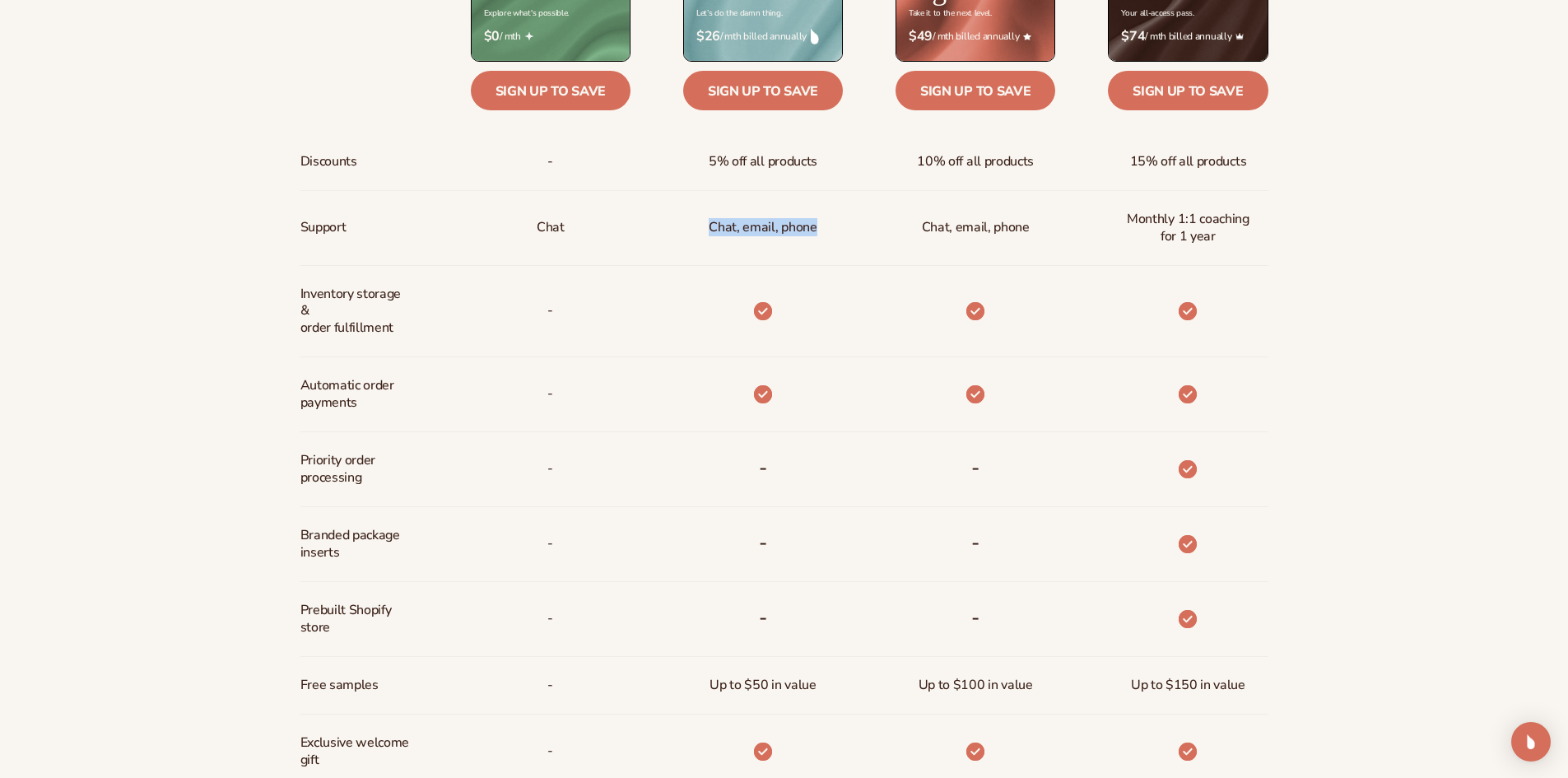
drag, startPoint x: 690, startPoint y: 226, endPoint x: 813, endPoint y: 229, distance: 123.0
click at [813, 229] on div "Chat, email, phone" at bounding box center [737, 228] width 212 height 75
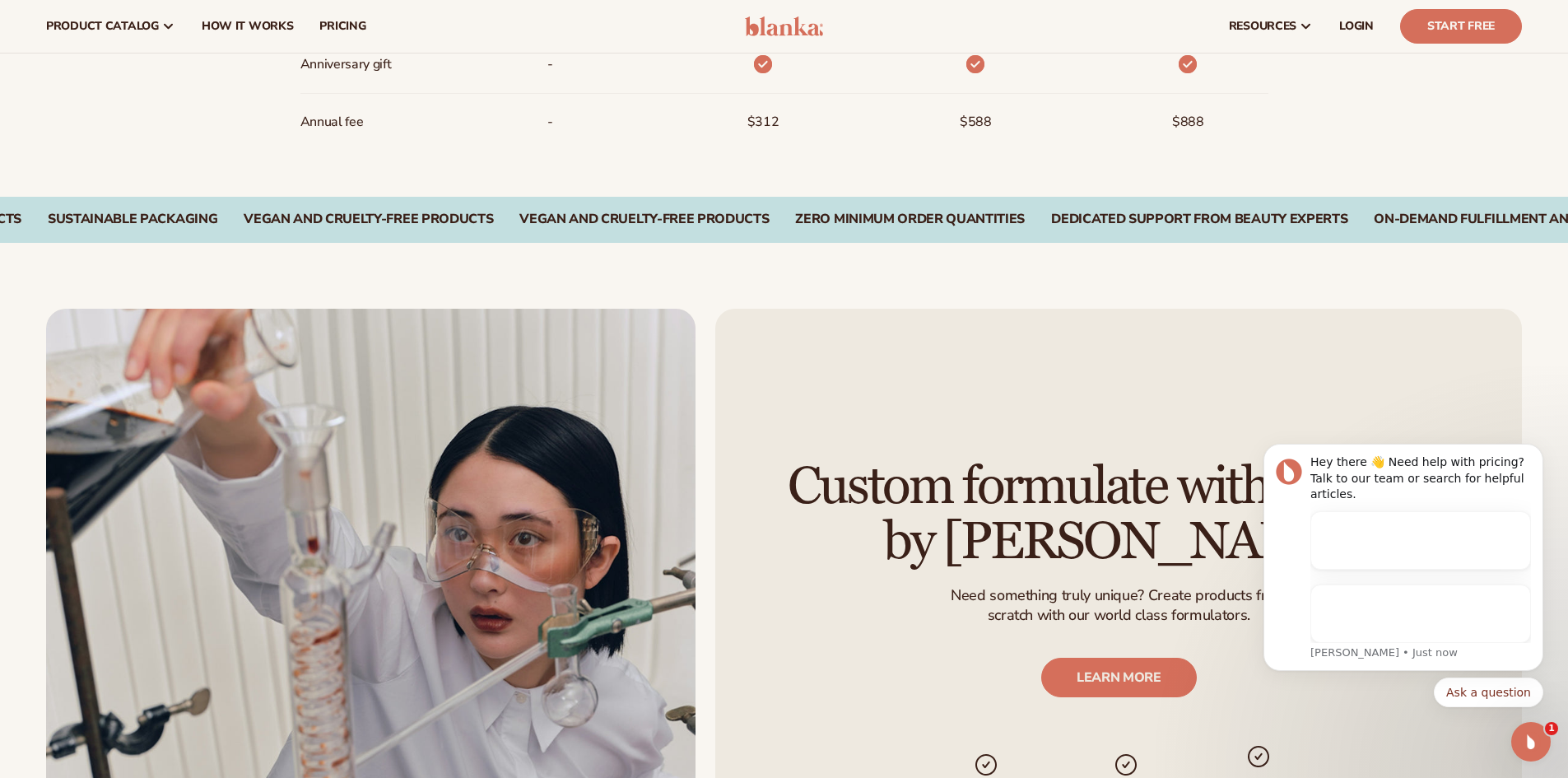
scroll to position [0, 0]
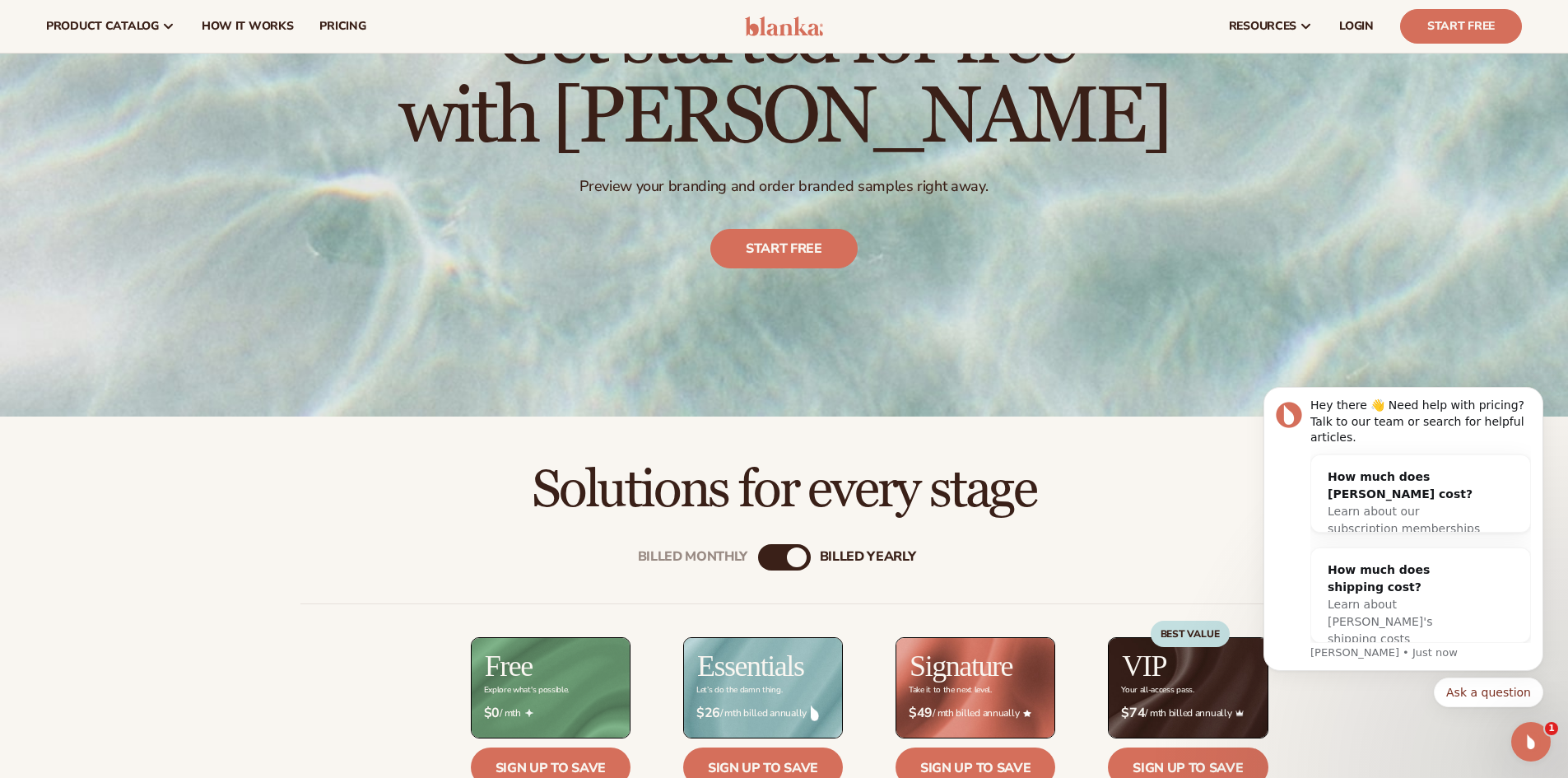
drag, startPoint x: 730, startPoint y: 368, endPoint x: 701, endPoint y: 223, distance: 147.9
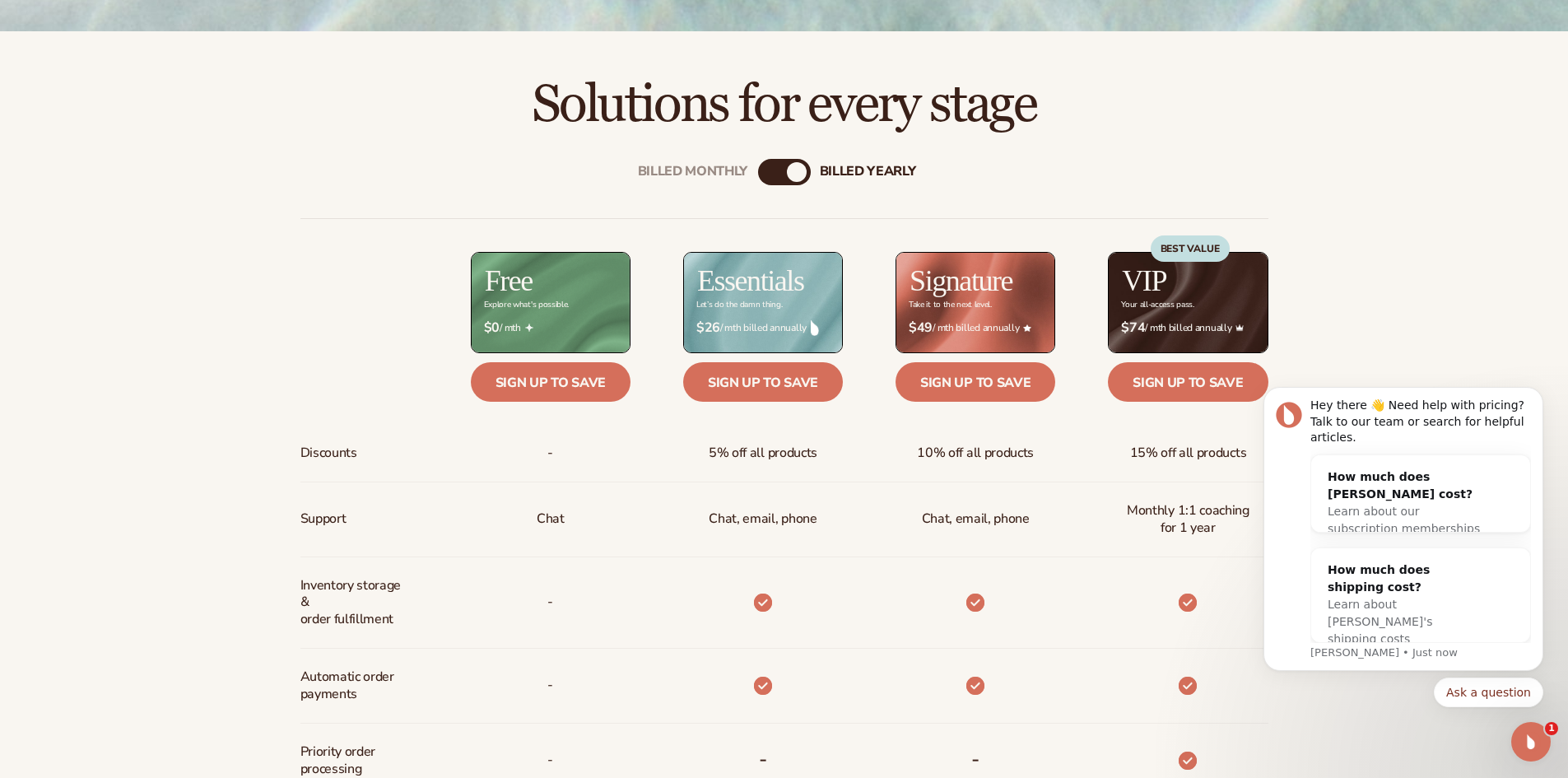
scroll to position [711, 0]
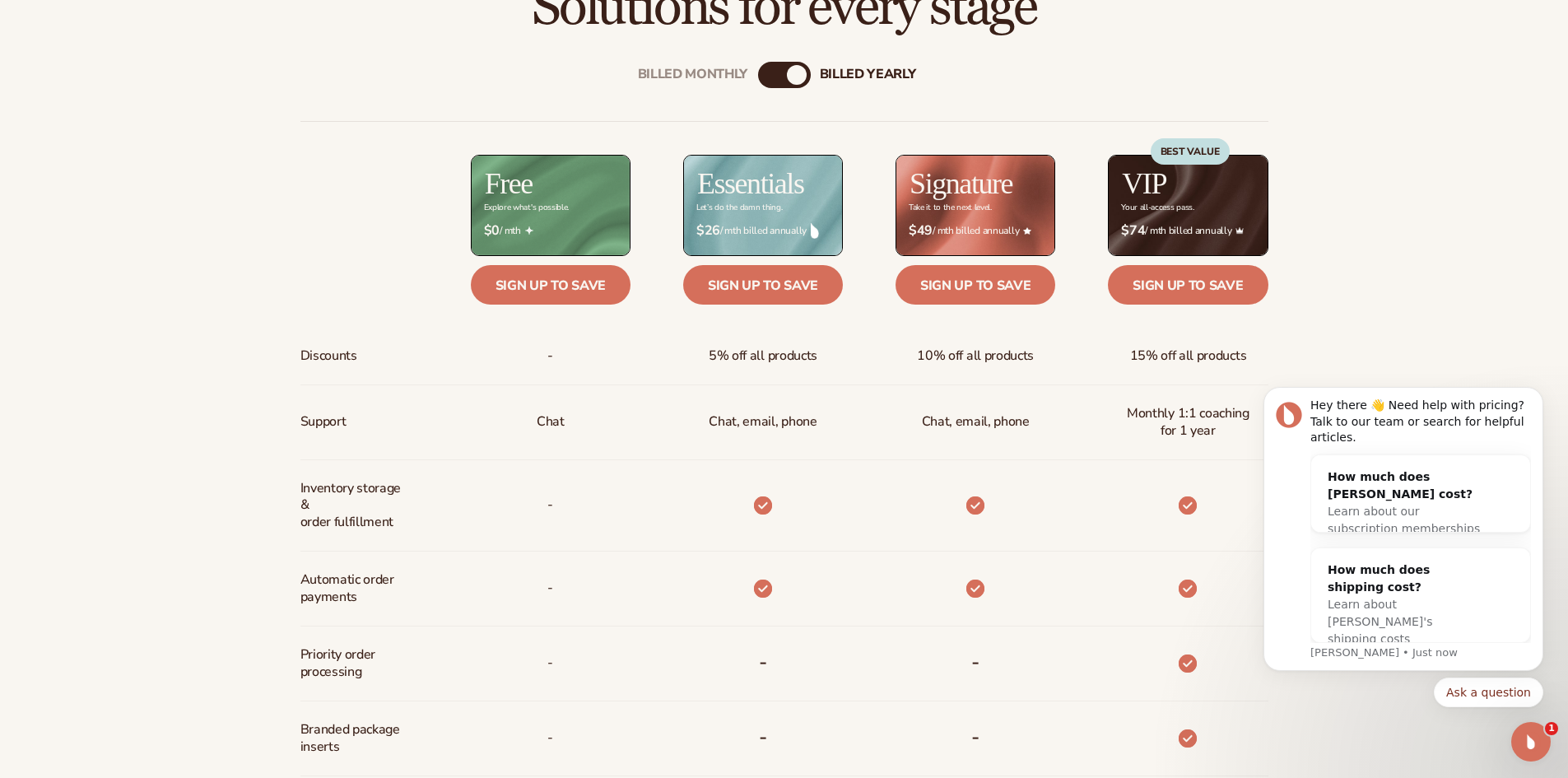
click at [783, 83] on div "Billed Monthly billed Yearly" at bounding box center [784, 75] width 53 height 26
click at [785, 80] on div "Billed Monthly billed Yearly" at bounding box center [784, 75] width 53 height 26
click at [794, 80] on div "billed Yearly" at bounding box center [797, 74] width 20 height 20
drag, startPoint x: 774, startPoint y: 79, endPoint x: 757, endPoint y: 79, distance: 17.0
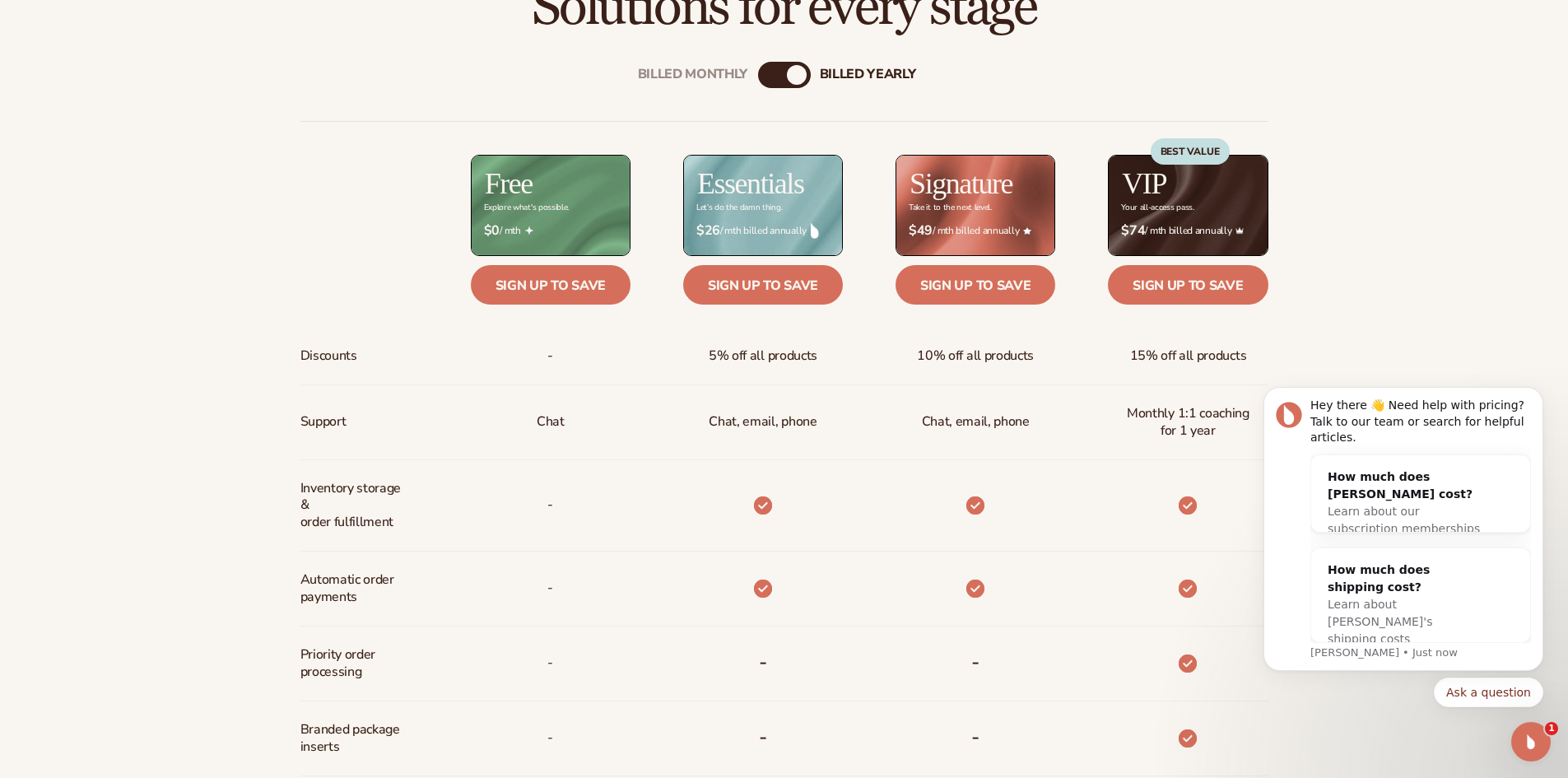
click at [772, 79] on div "Billed Monthly" at bounding box center [768, 74] width 20 height 20
click at [799, 76] on div "billed Yearly" at bounding box center [800, 74] width 20 height 20
click at [778, 74] on div "Billed Monthly billed Yearly" at bounding box center [784, 75] width 53 height 26
click at [781, 80] on div "Billed Monthly billed Yearly" at bounding box center [784, 75] width 53 height 26
click at [804, 80] on div "billed Yearly" at bounding box center [797, 74] width 20 height 20
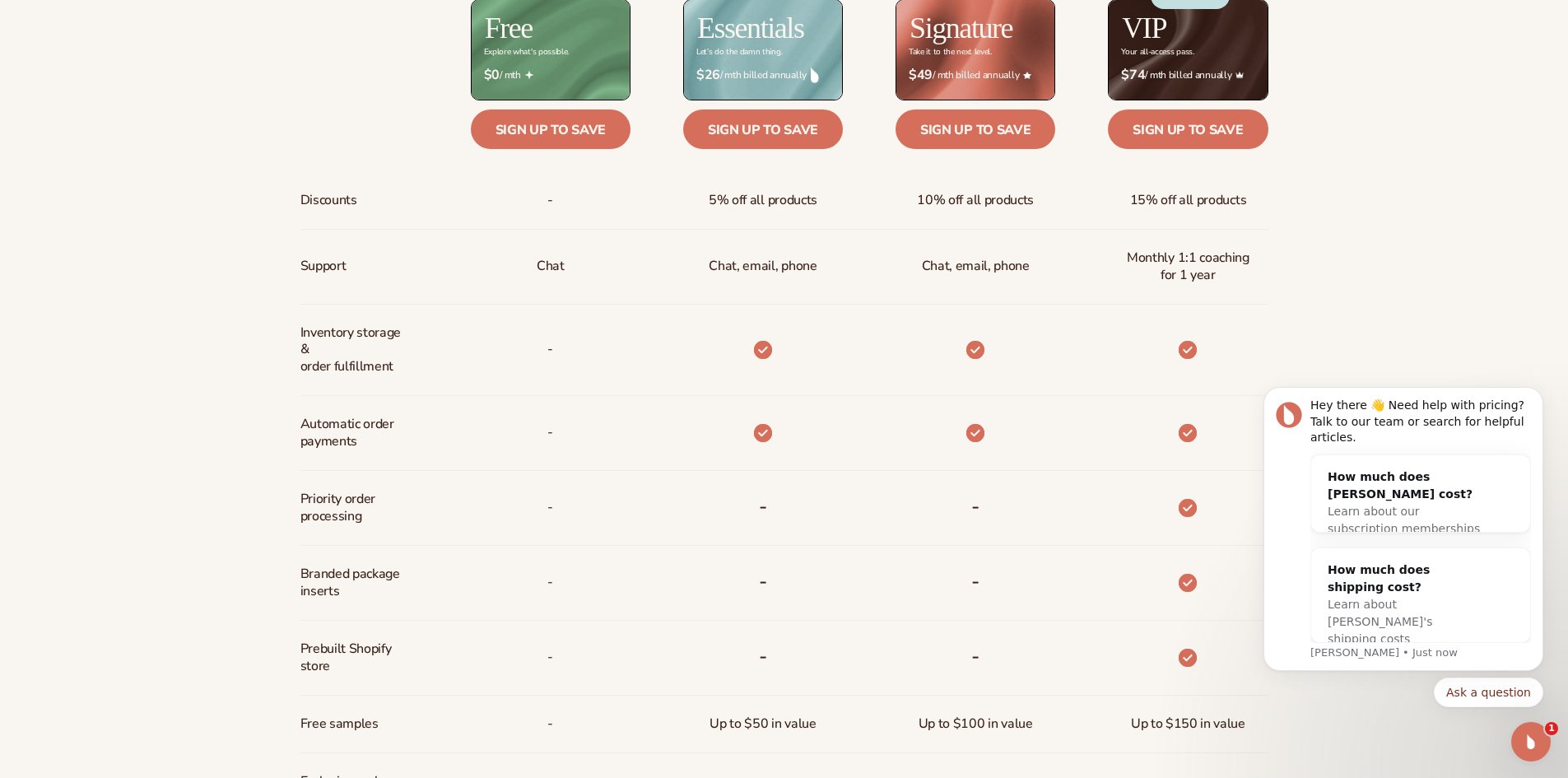
scroll to position [1036, 0]
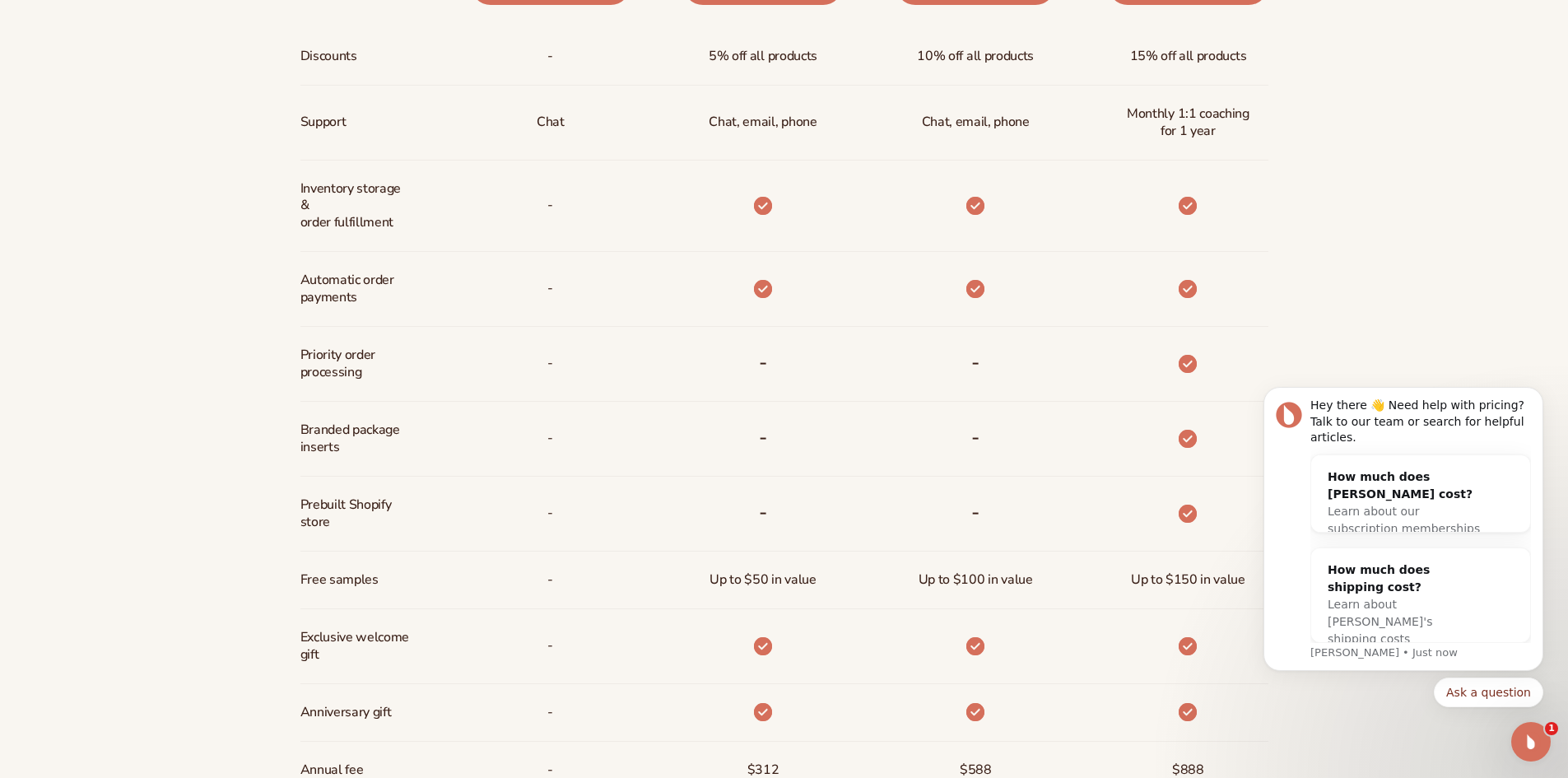
drag, startPoint x: 994, startPoint y: 70, endPoint x: 962, endPoint y: 163, distance: 98.4
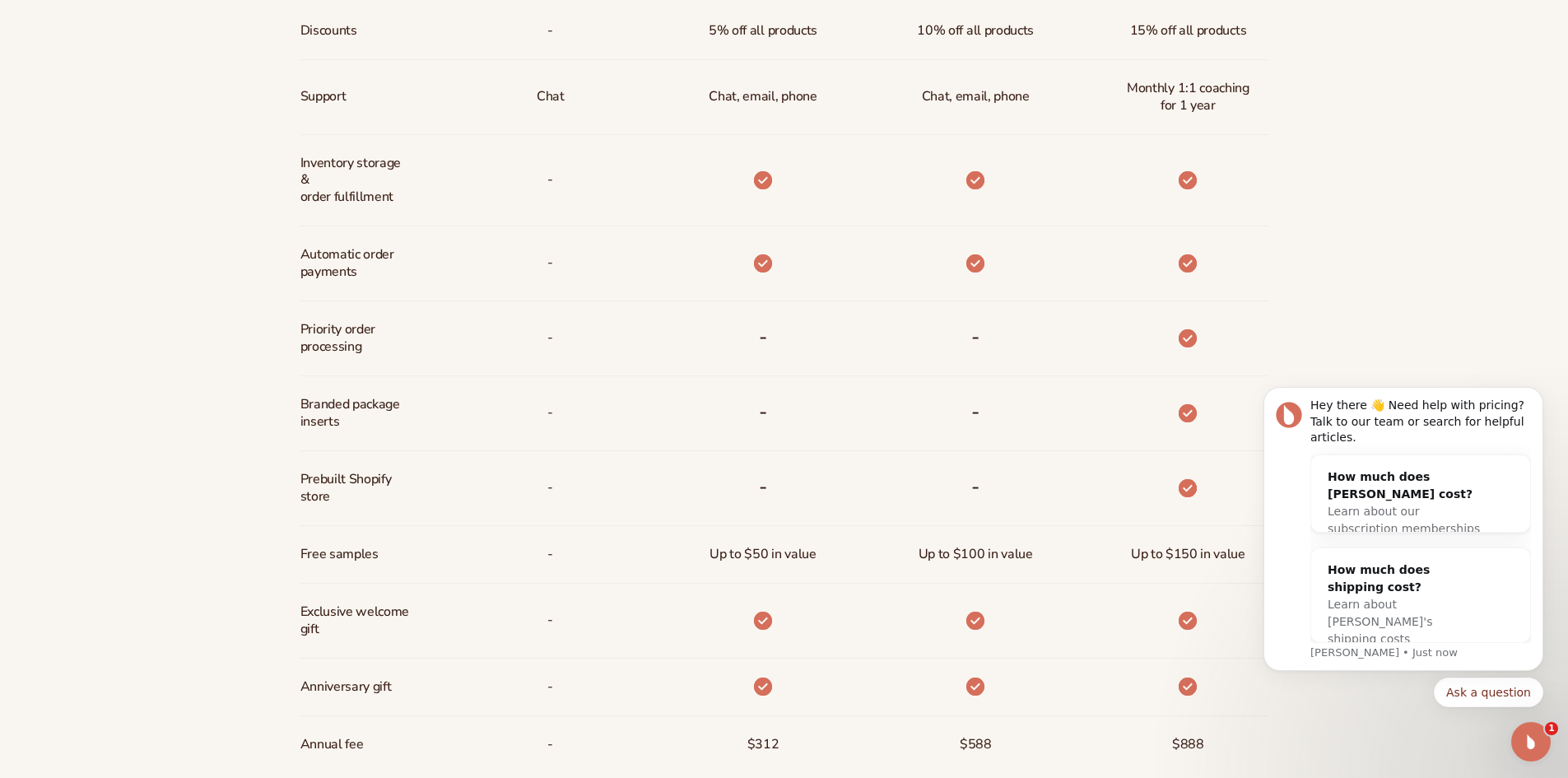
drag, startPoint x: 1157, startPoint y: 337, endPoint x: 1199, endPoint y: 339, distance: 42.0
click at [1199, 339] on div at bounding box center [1161, 339] width 212 height 75
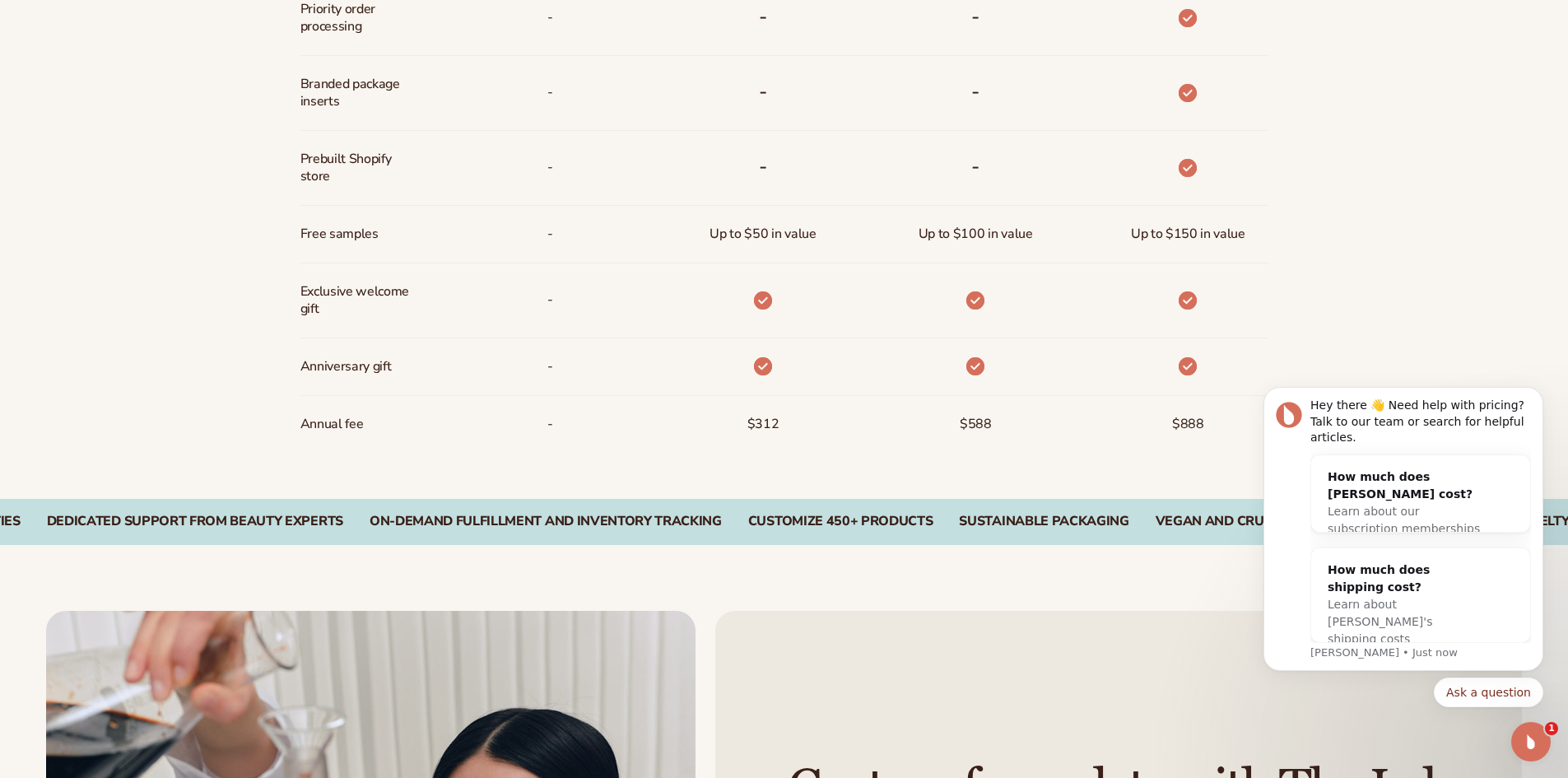
scroll to position [1365, 0]
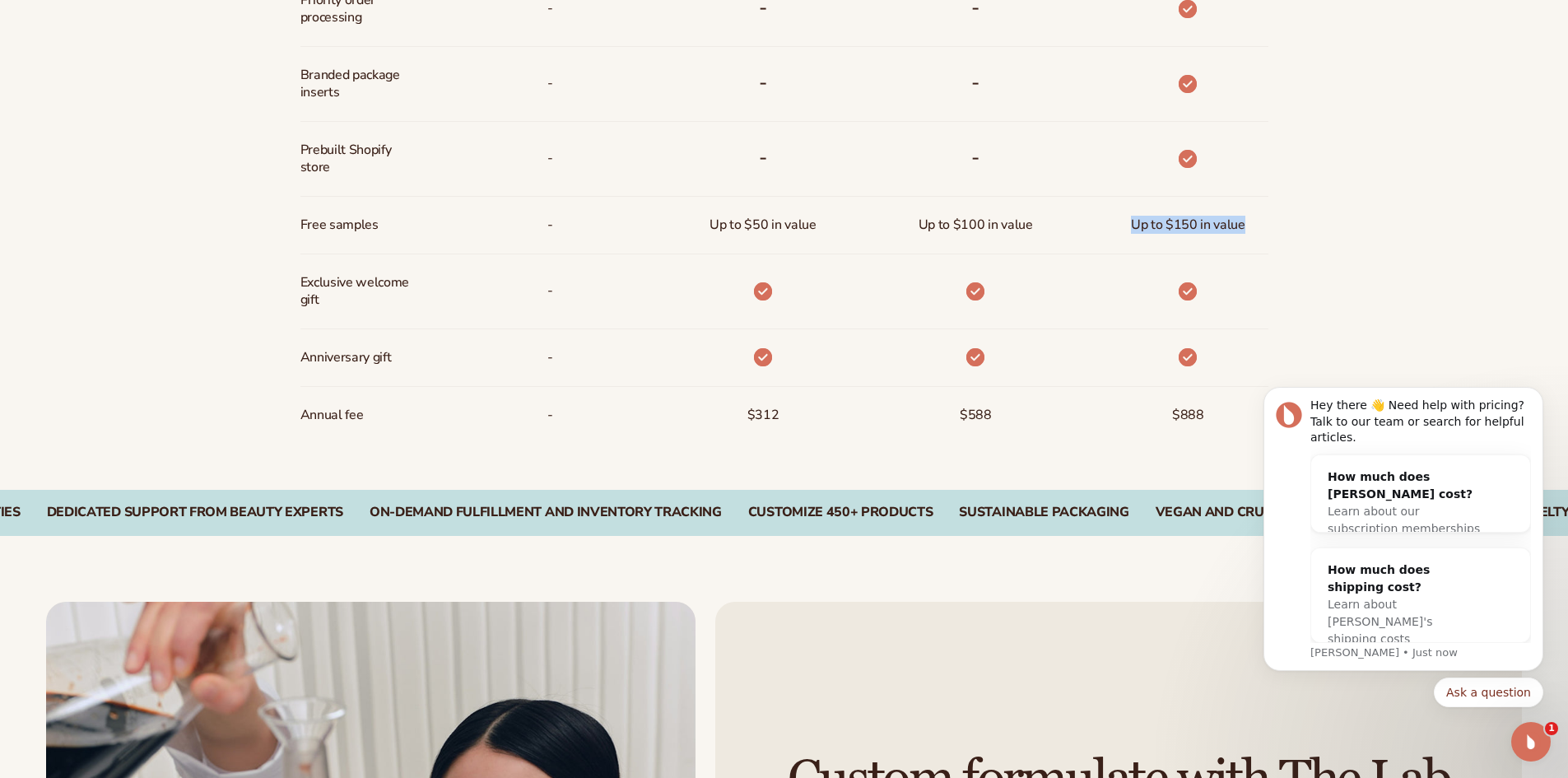
drag, startPoint x: 1126, startPoint y: 227, endPoint x: 1243, endPoint y: 225, distance: 117.0
click at [1243, 225] on div "Up to $150 in value" at bounding box center [1188, 225] width 141 height 56
click at [1200, 257] on div at bounding box center [1188, 291] width 44 height 74
drag, startPoint x: 1179, startPoint y: 287, endPoint x: 1207, endPoint y: 284, distance: 28.2
click at [1207, 284] on div at bounding box center [1188, 291] width 44 height 74
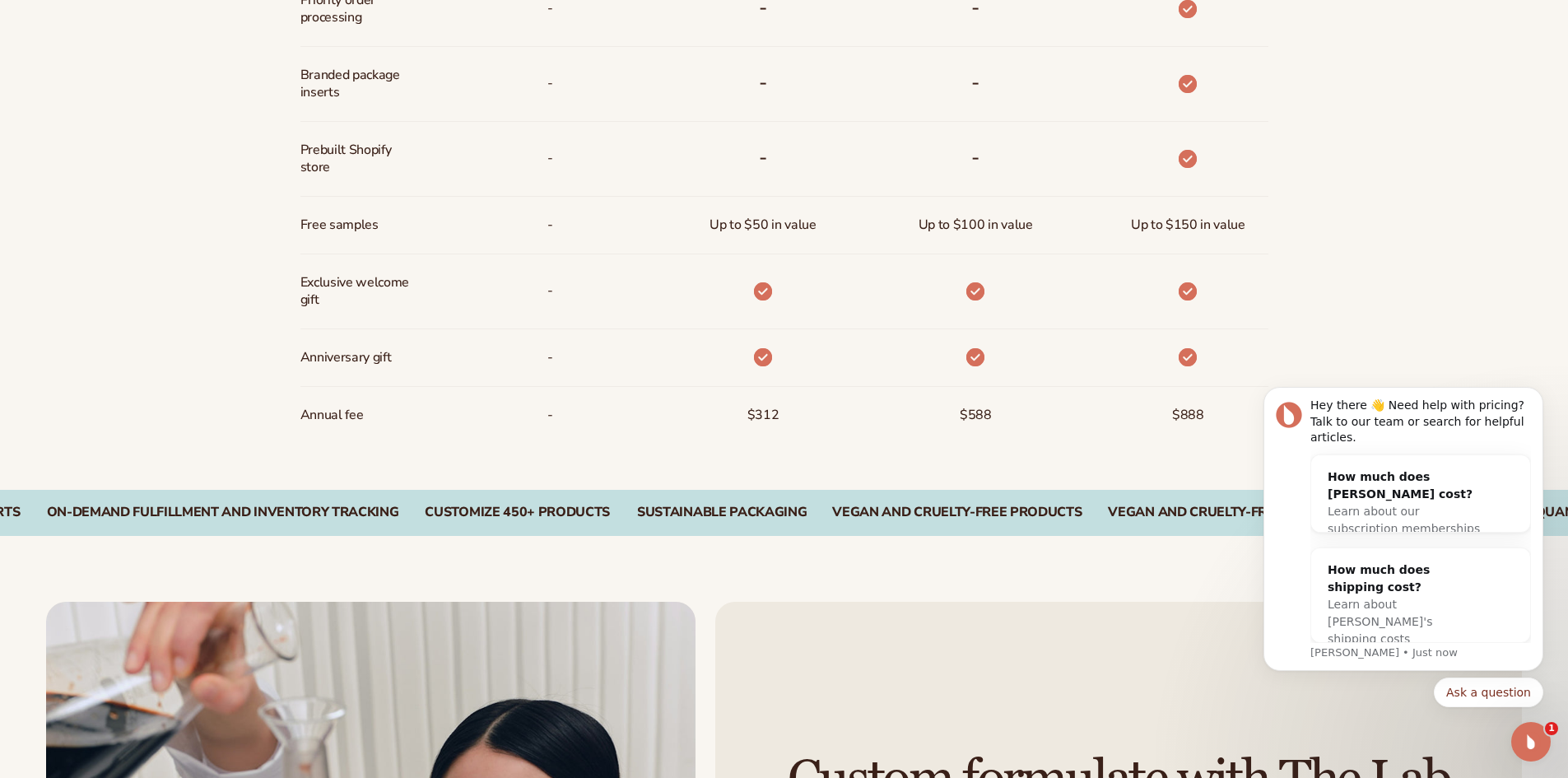
drag, startPoint x: 1172, startPoint y: 346, endPoint x: 1190, endPoint y: 368, distance: 28.4
click at [1199, 357] on div at bounding box center [1188, 357] width 44 height 56
drag, startPoint x: 1184, startPoint y: 415, endPoint x: 1194, endPoint y: 418, distance: 10.4
click at [1194, 418] on span "$888" at bounding box center [1188, 415] width 32 height 30
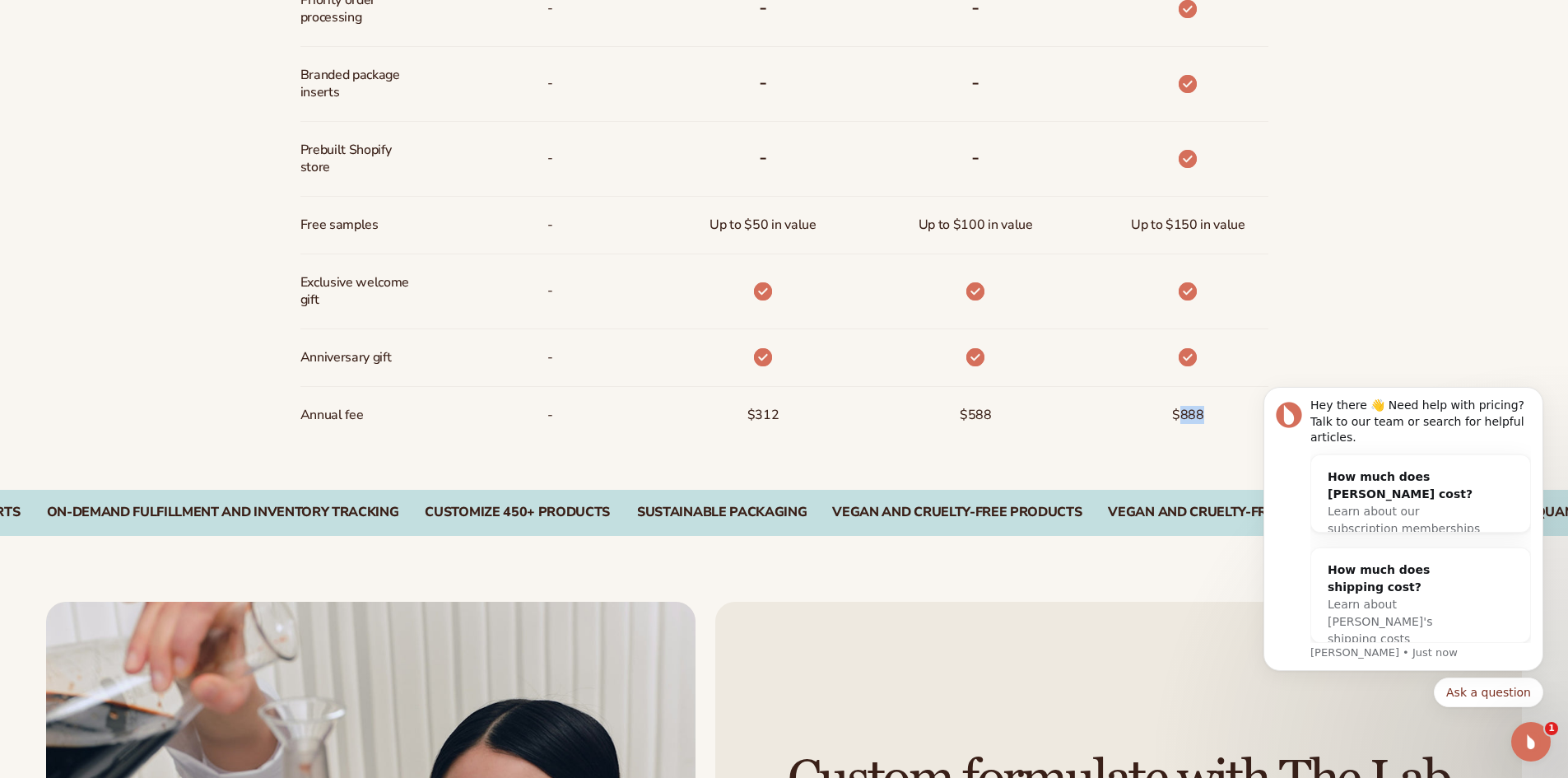
click at [1195, 418] on span "$888" at bounding box center [1188, 415] width 32 height 30
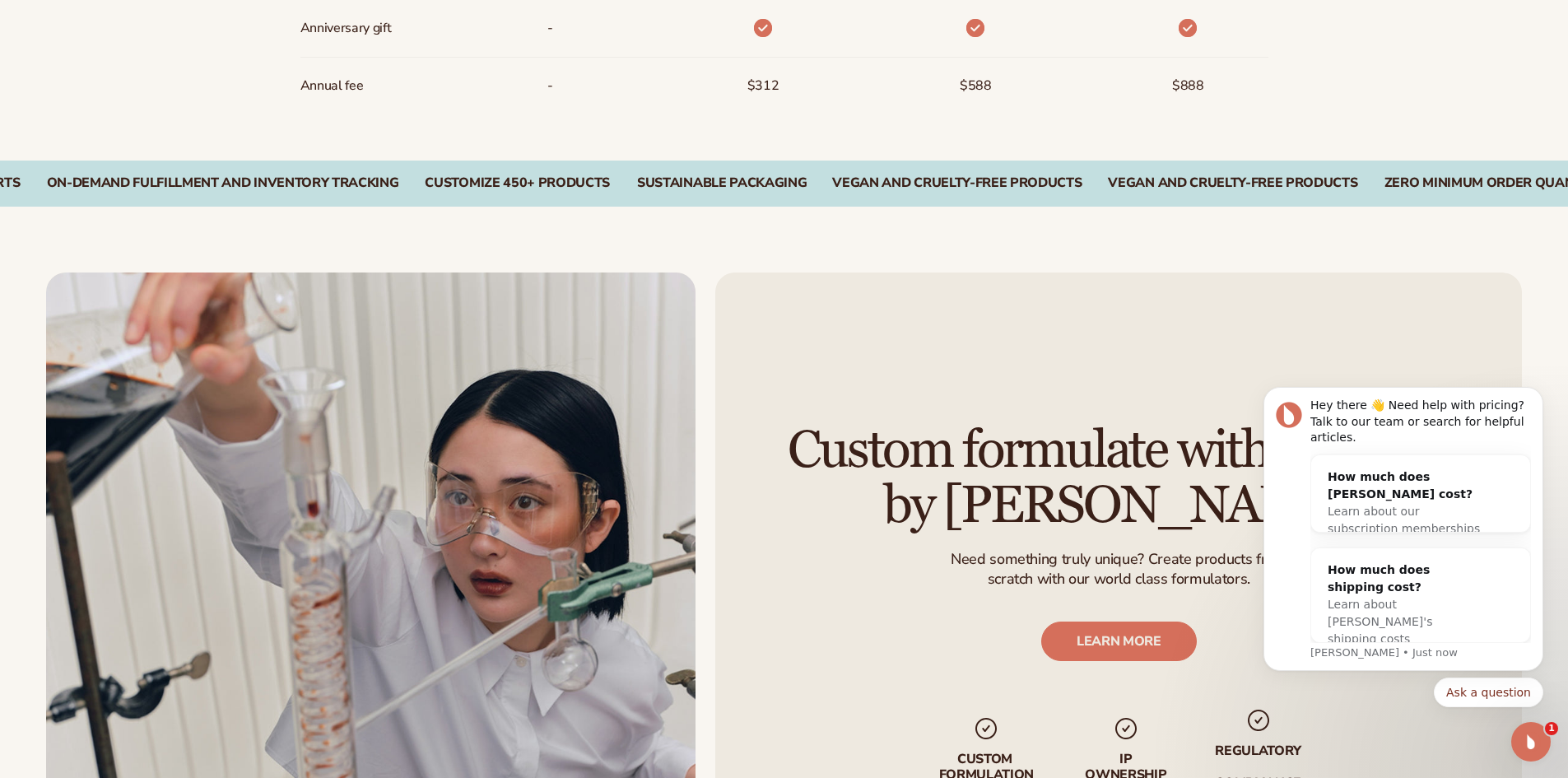
click at [1141, 272] on div "Custom formulate with The Lab by Blanka Need something truly unique? Create pro…" at bounding box center [784, 574] width 1568 height 735
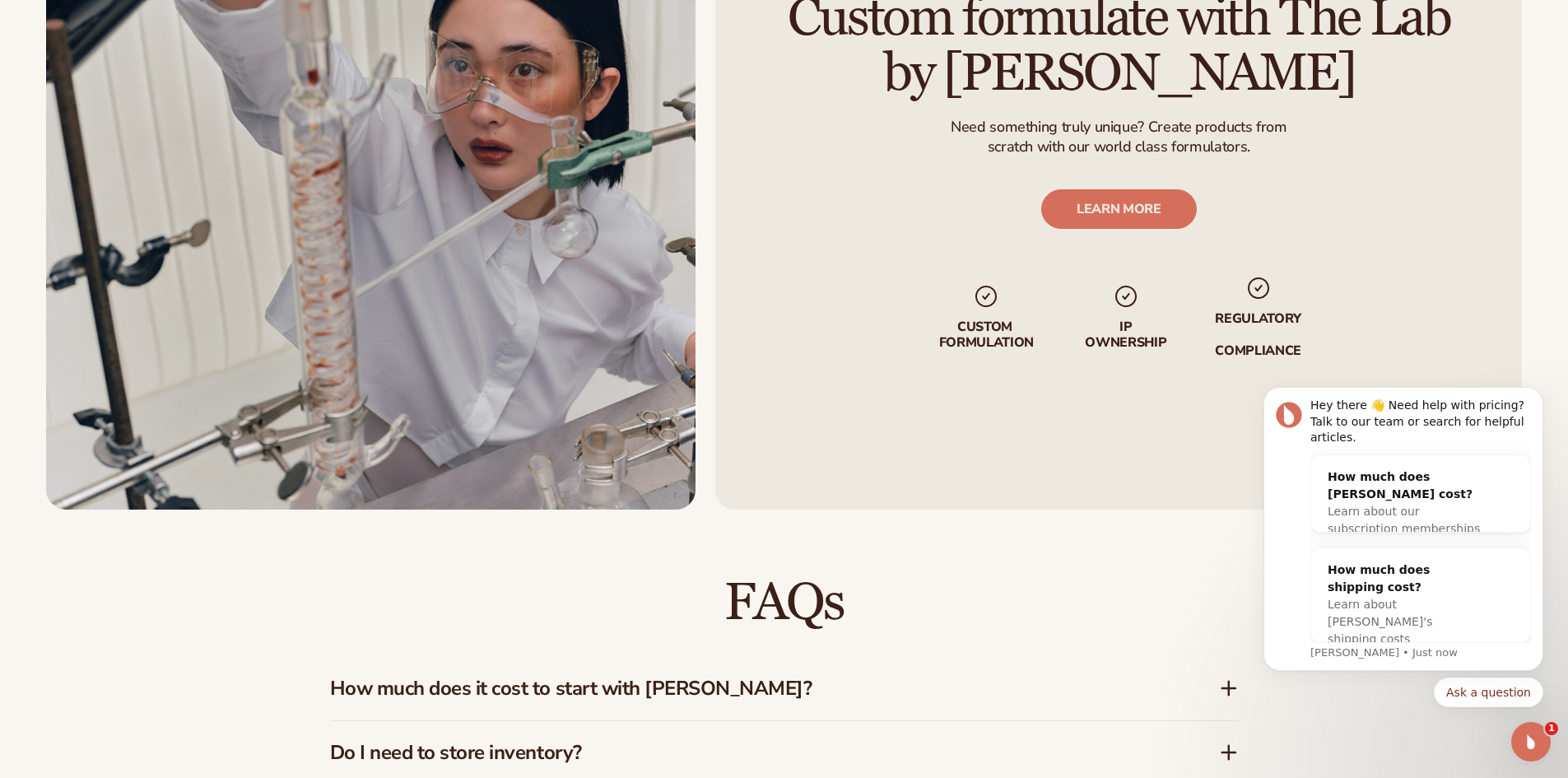
drag, startPoint x: 1127, startPoint y: 297, endPoint x: 1092, endPoint y: 370, distance: 81.0
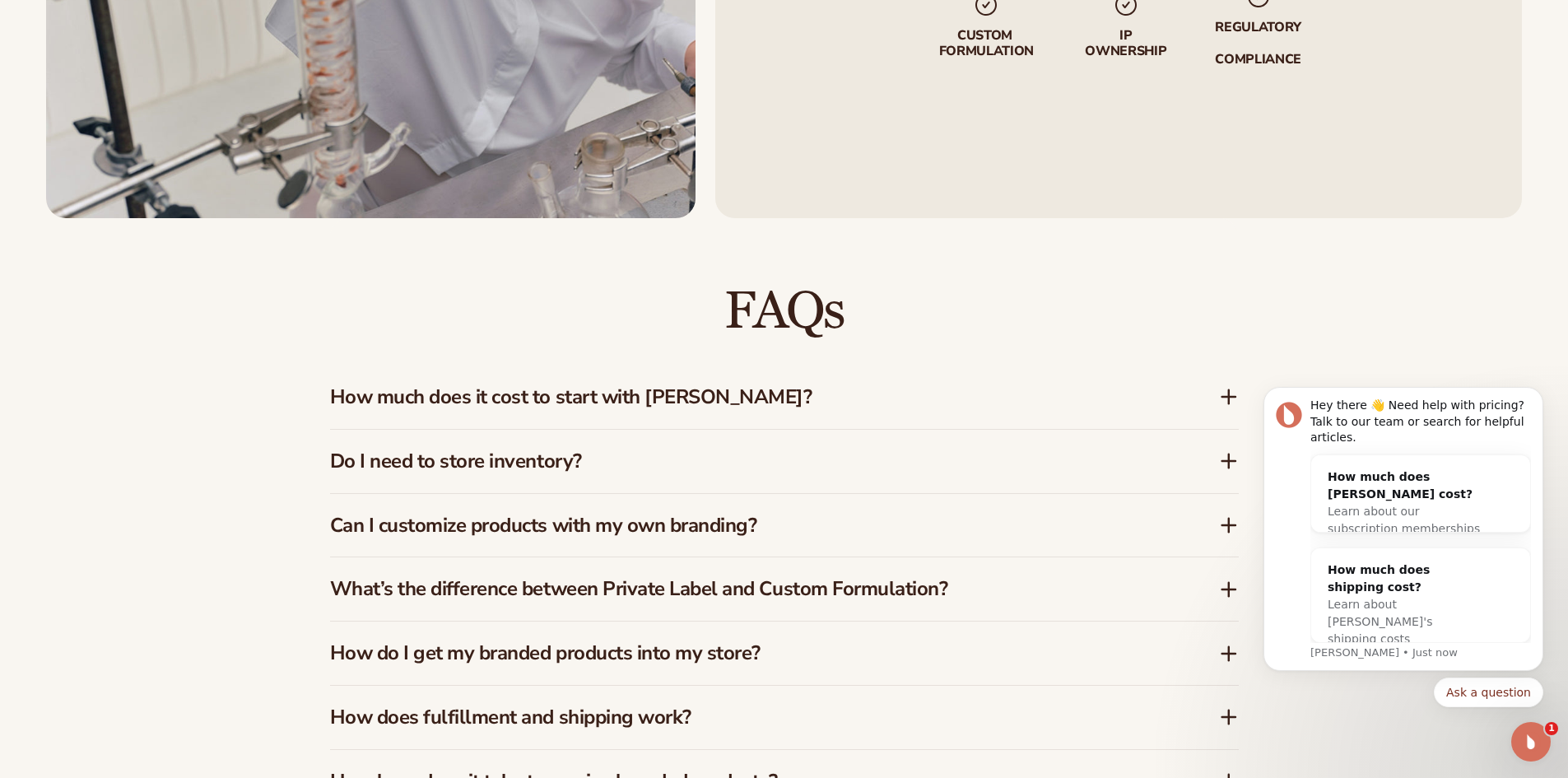
drag, startPoint x: 1020, startPoint y: 323, endPoint x: 996, endPoint y: 337, distance: 27.8
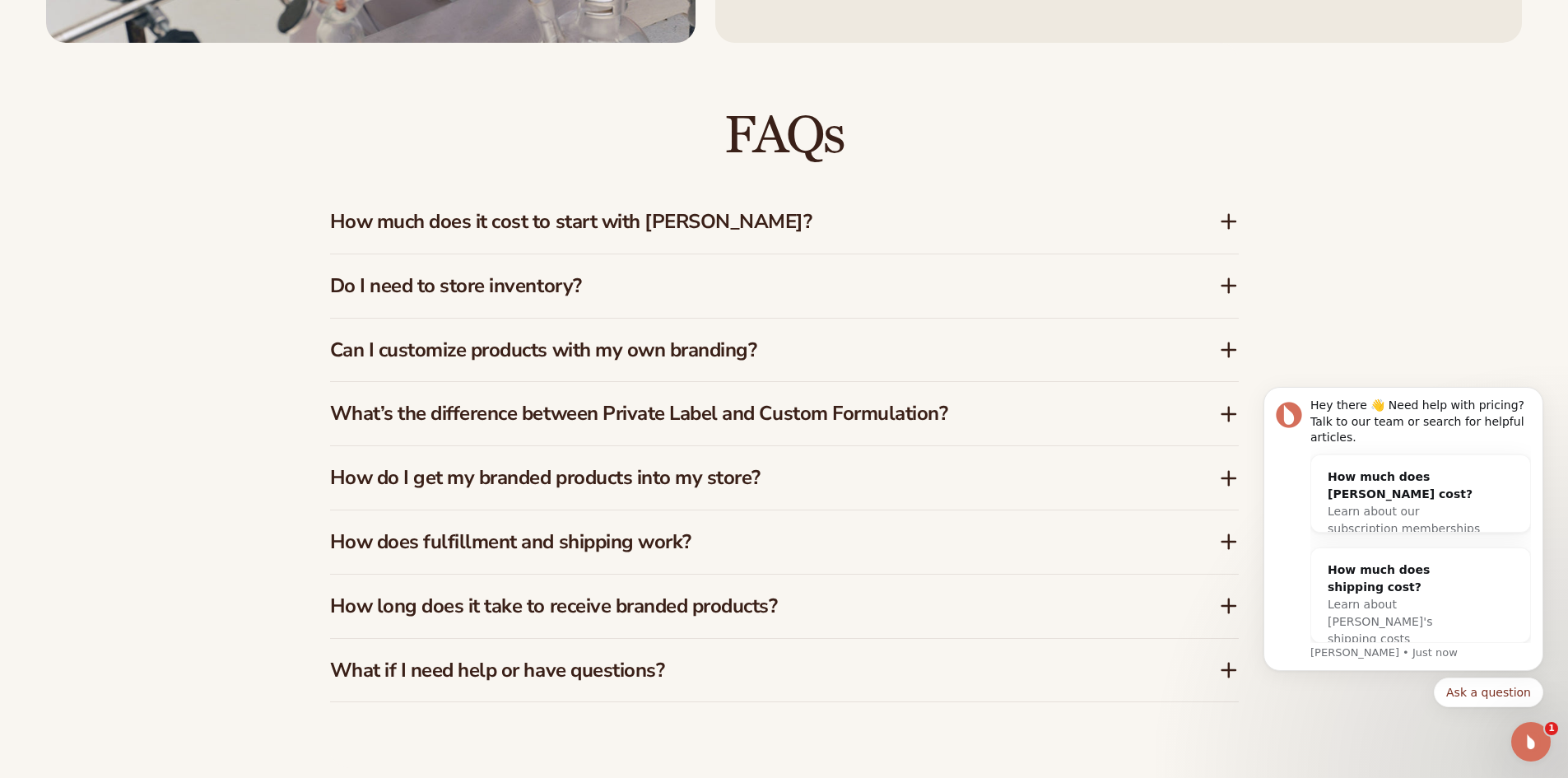
click at [911, 244] on div "How much does it cost to start with [PERSON_NAME]?" at bounding box center [784, 221] width 908 height 63
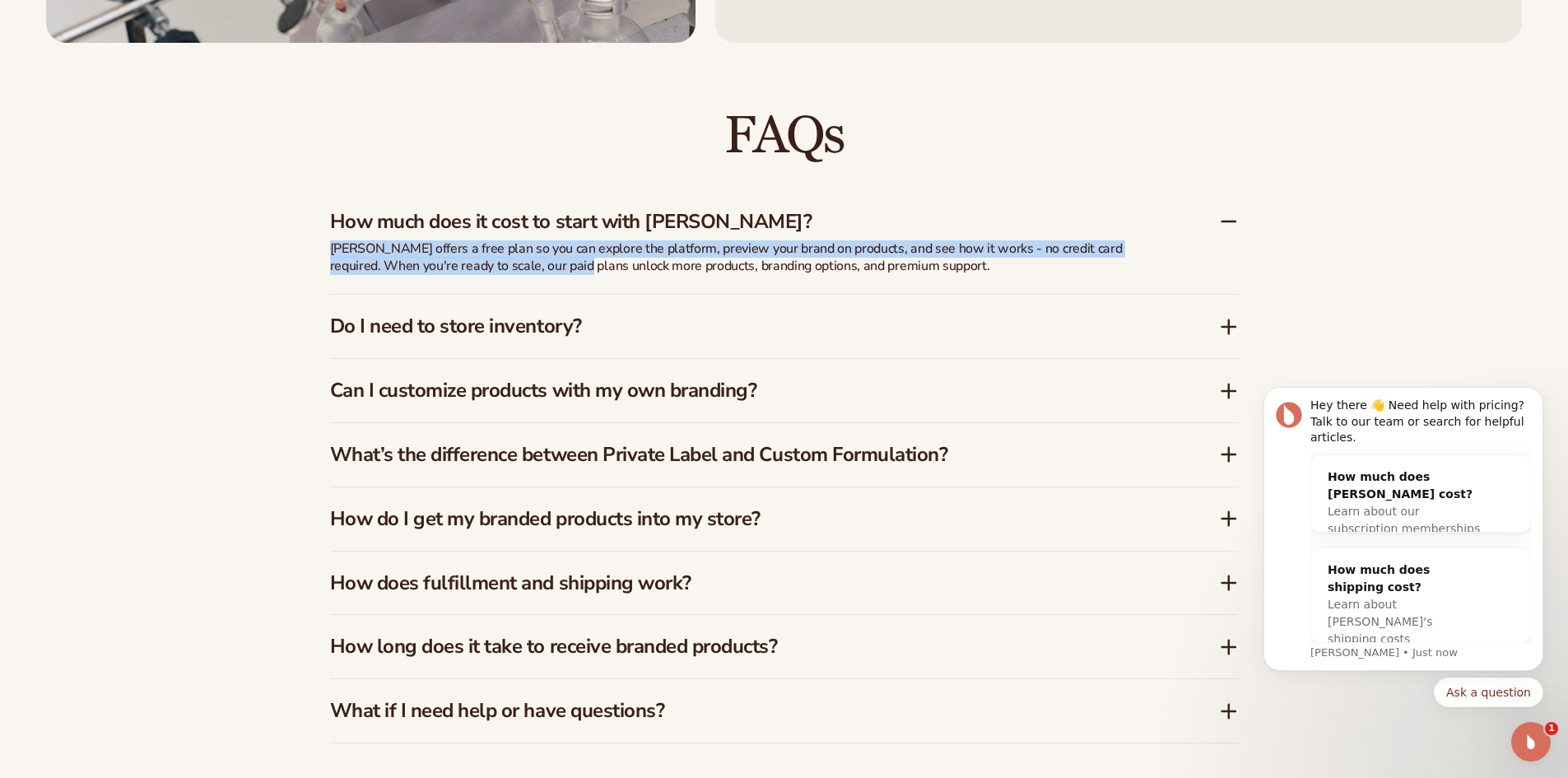
drag, startPoint x: 326, startPoint y: 256, endPoint x: 539, endPoint y: 262, distance: 213.1
click at [539, 262] on div "FAQs How much does it cost to start with Blanka? Blanka offers a free plan so y…" at bounding box center [784, 427] width 1001 height 767
click at [518, 248] on p "[PERSON_NAME] offers a free plan so you can explore the platform, preview your …" at bounding box center [741, 257] width 823 height 35
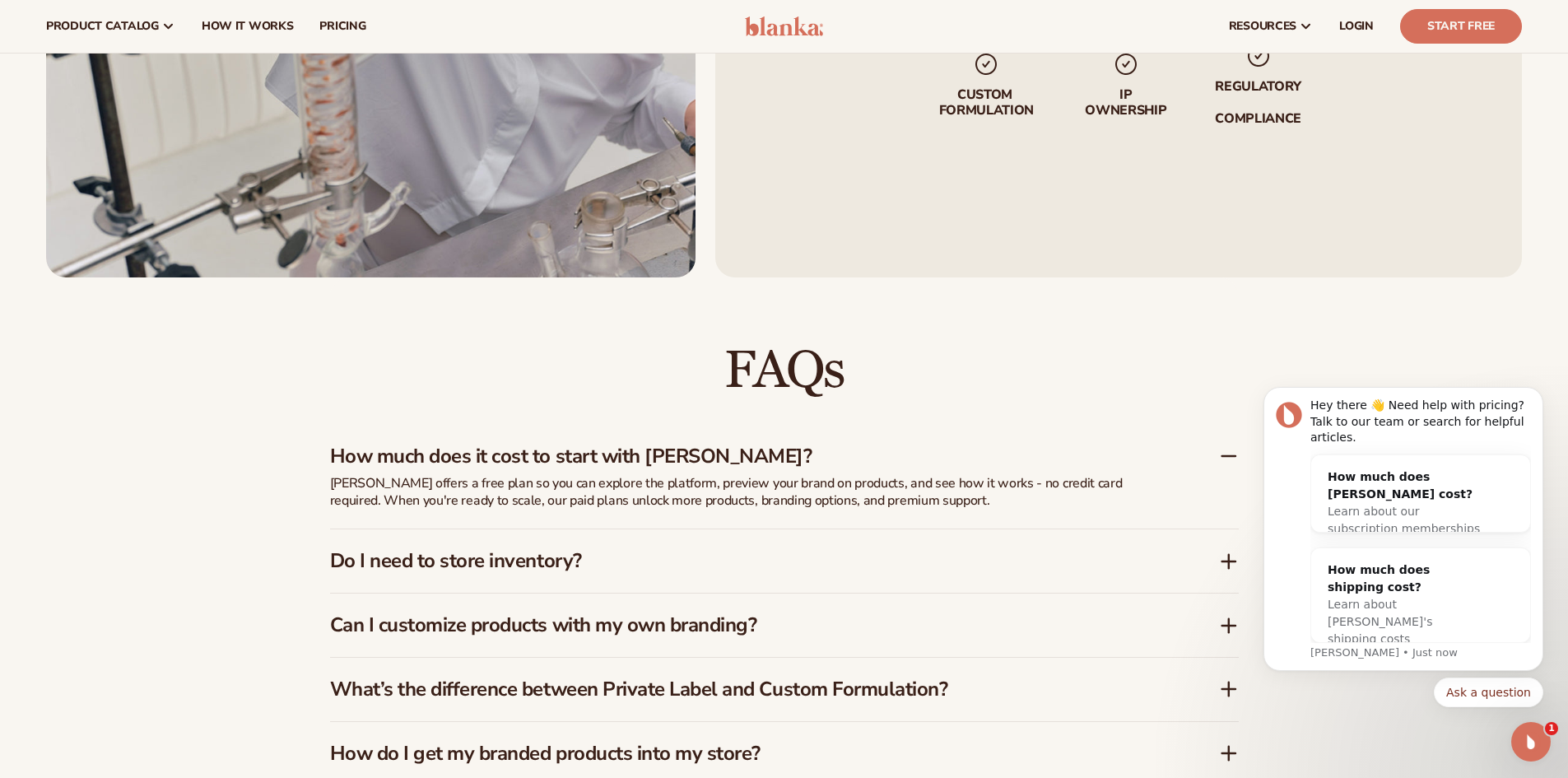
drag, startPoint x: 300, startPoint y: 243, endPoint x: 364, endPoint y: 84, distance: 171.4
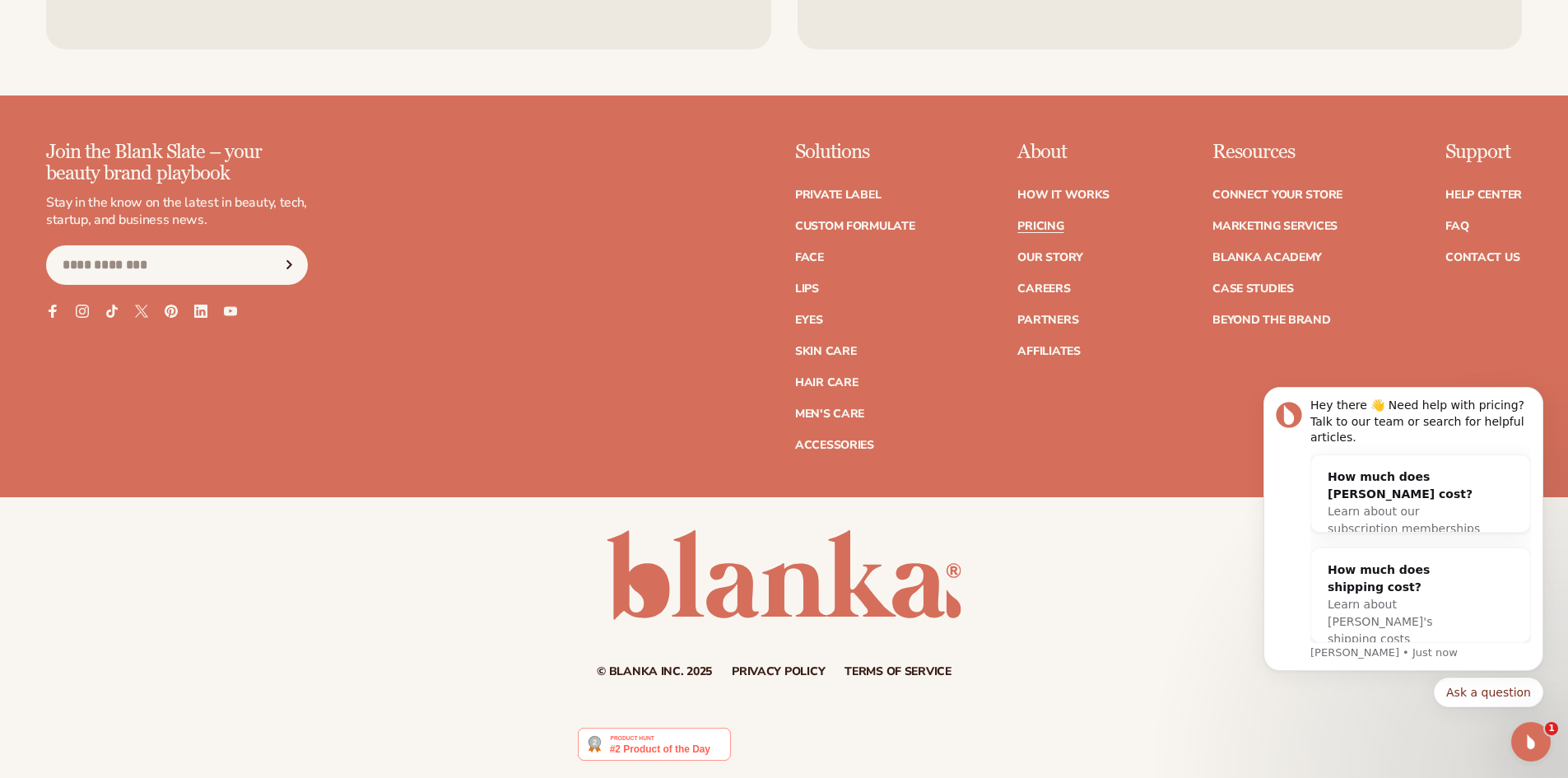
drag, startPoint x: 585, startPoint y: 276, endPoint x: 575, endPoint y: 438, distance: 162.3
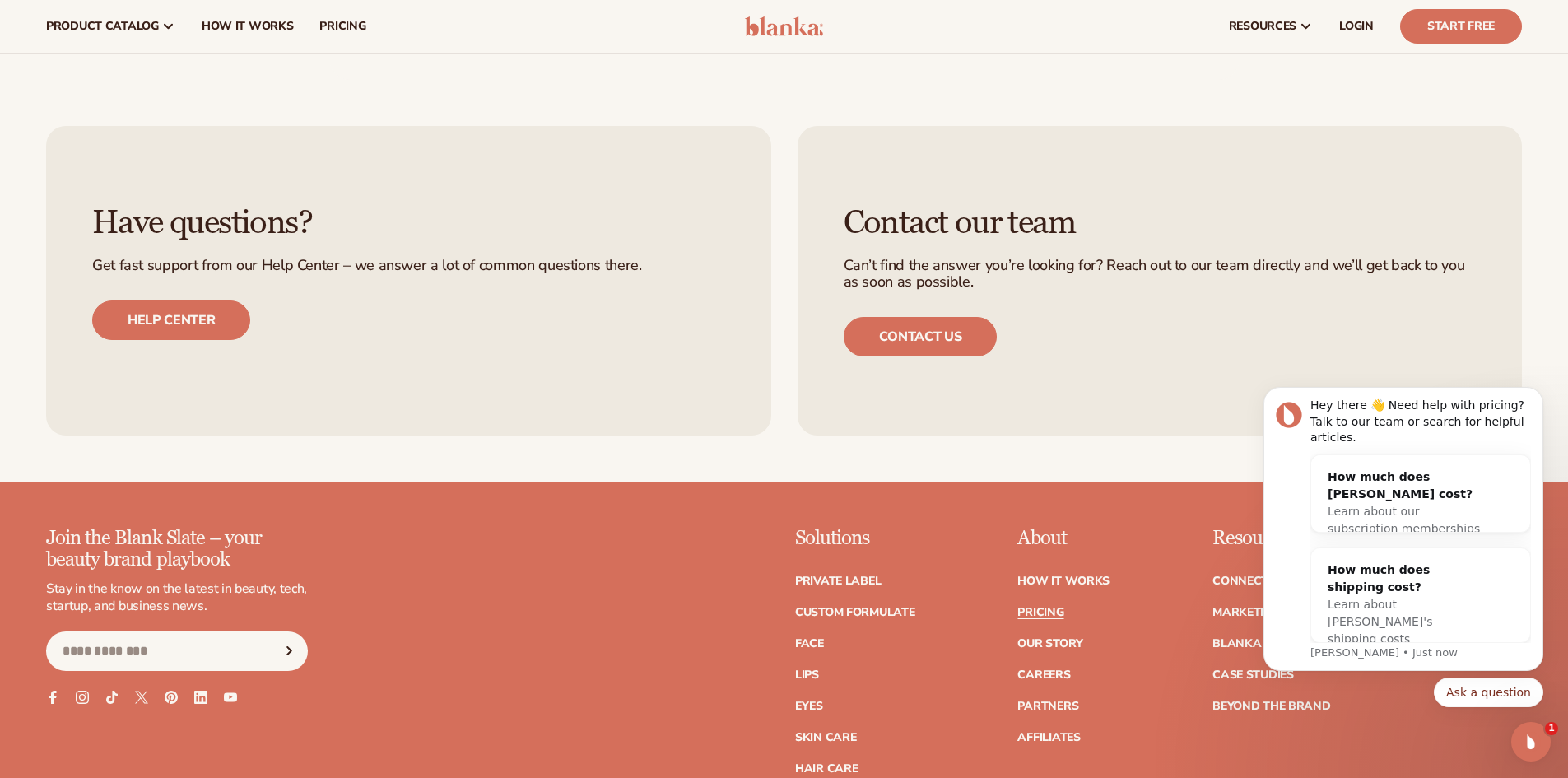
drag, startPoint x: 575, startPoint y: 430, endPoint x: 615, endPoint y: 303, distance: 133.2
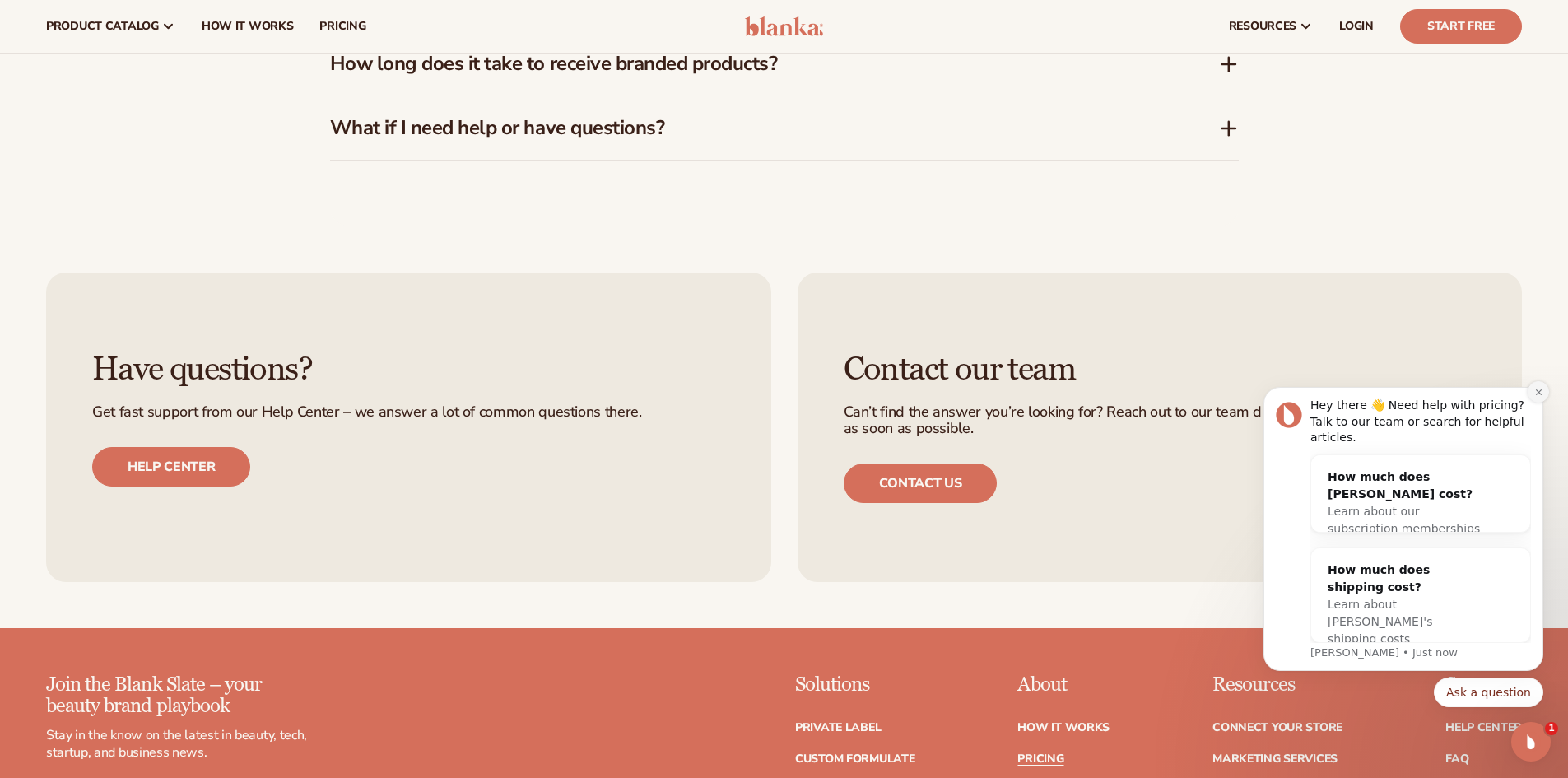
click at [1538, 397] on icon "Dismiss notification" at bounding box center [1539, 393] width 9 height 9
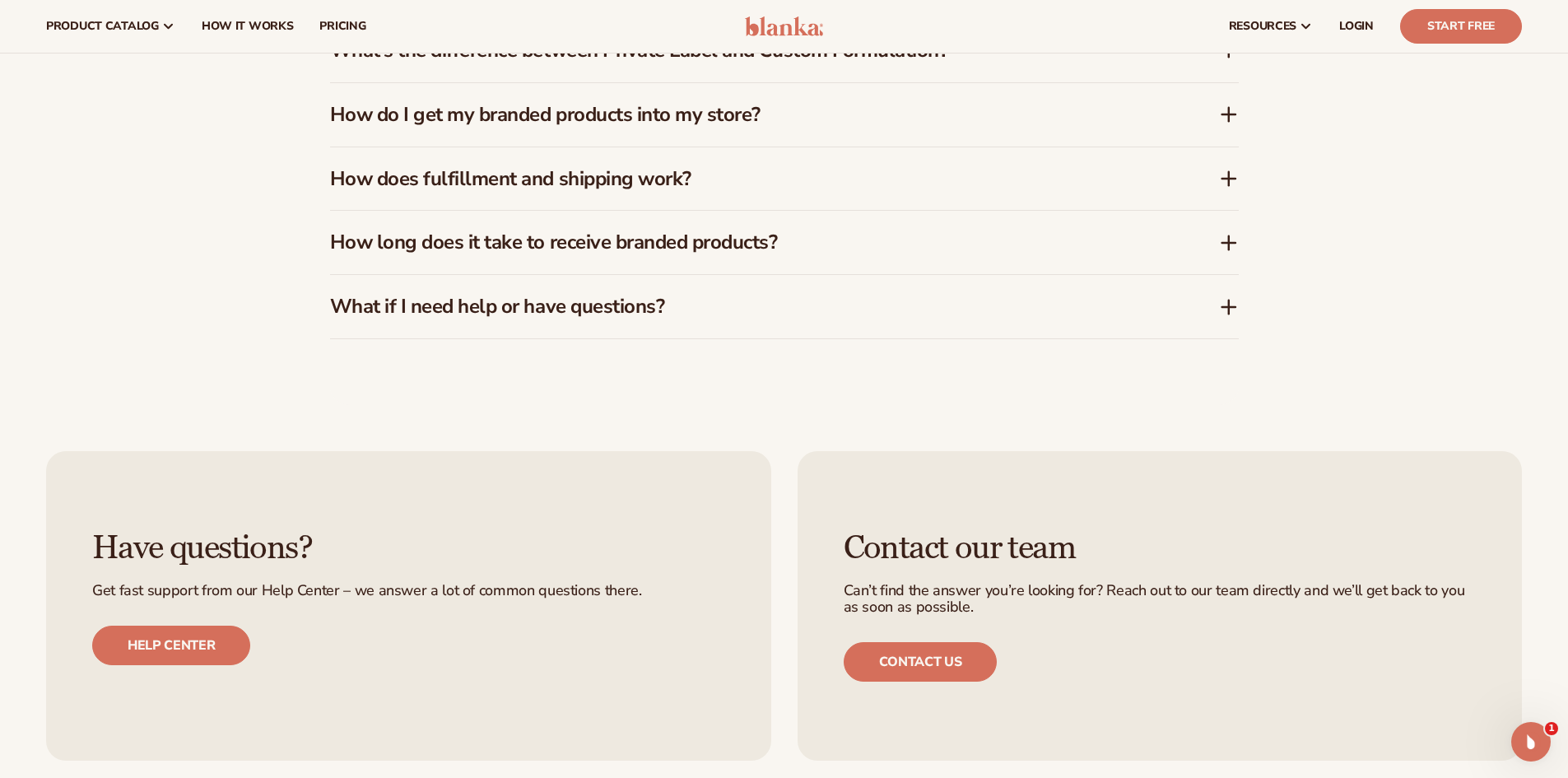
drag, startPoint x: 691, startPoint y: 366, endPoint x: 687, endPoint y: 290, distance: 76.1
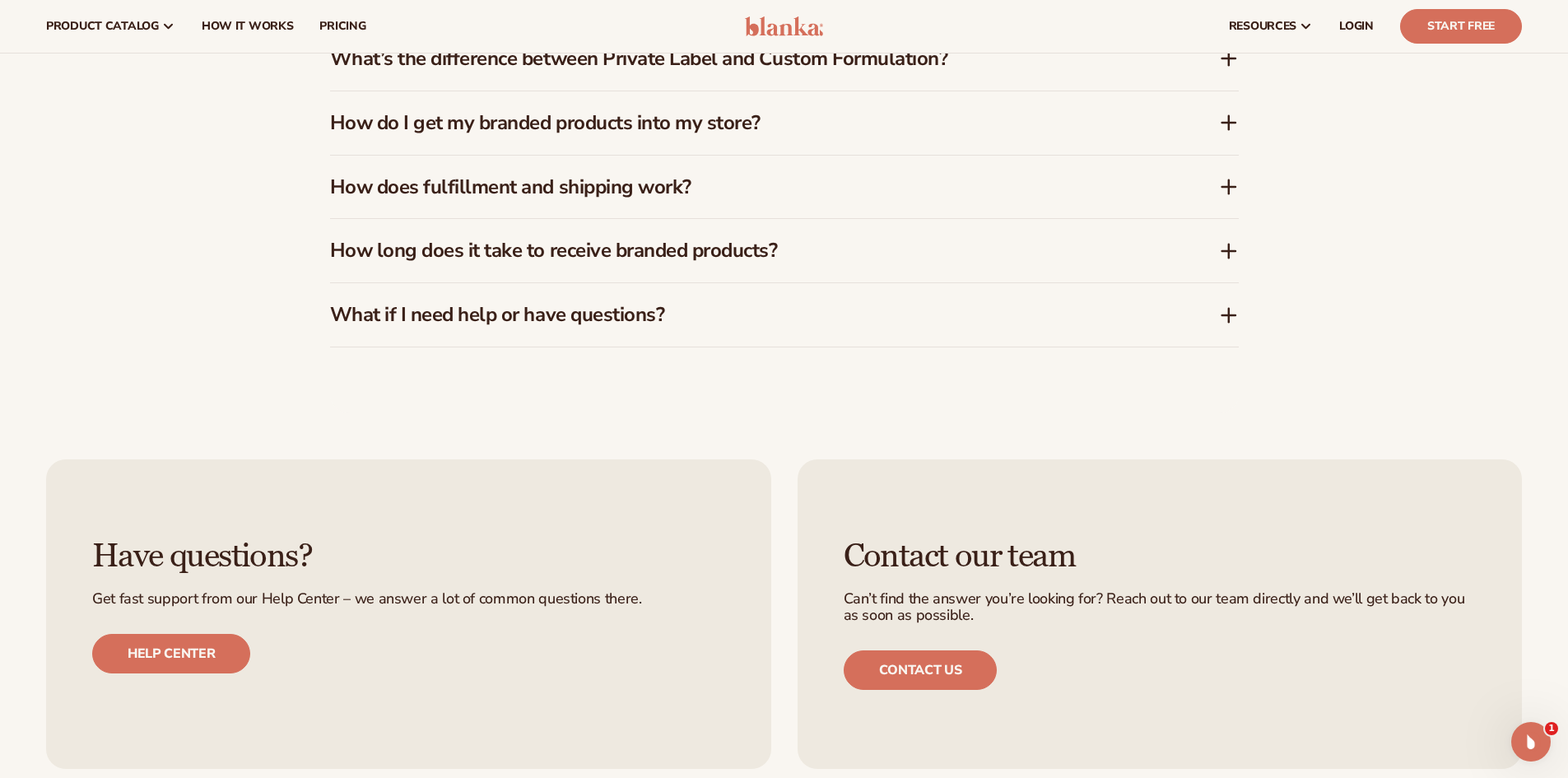
click at [626, 323] on h3 "What if I need help or have questions?" at bounding box center [750, 314] width 840 height 23
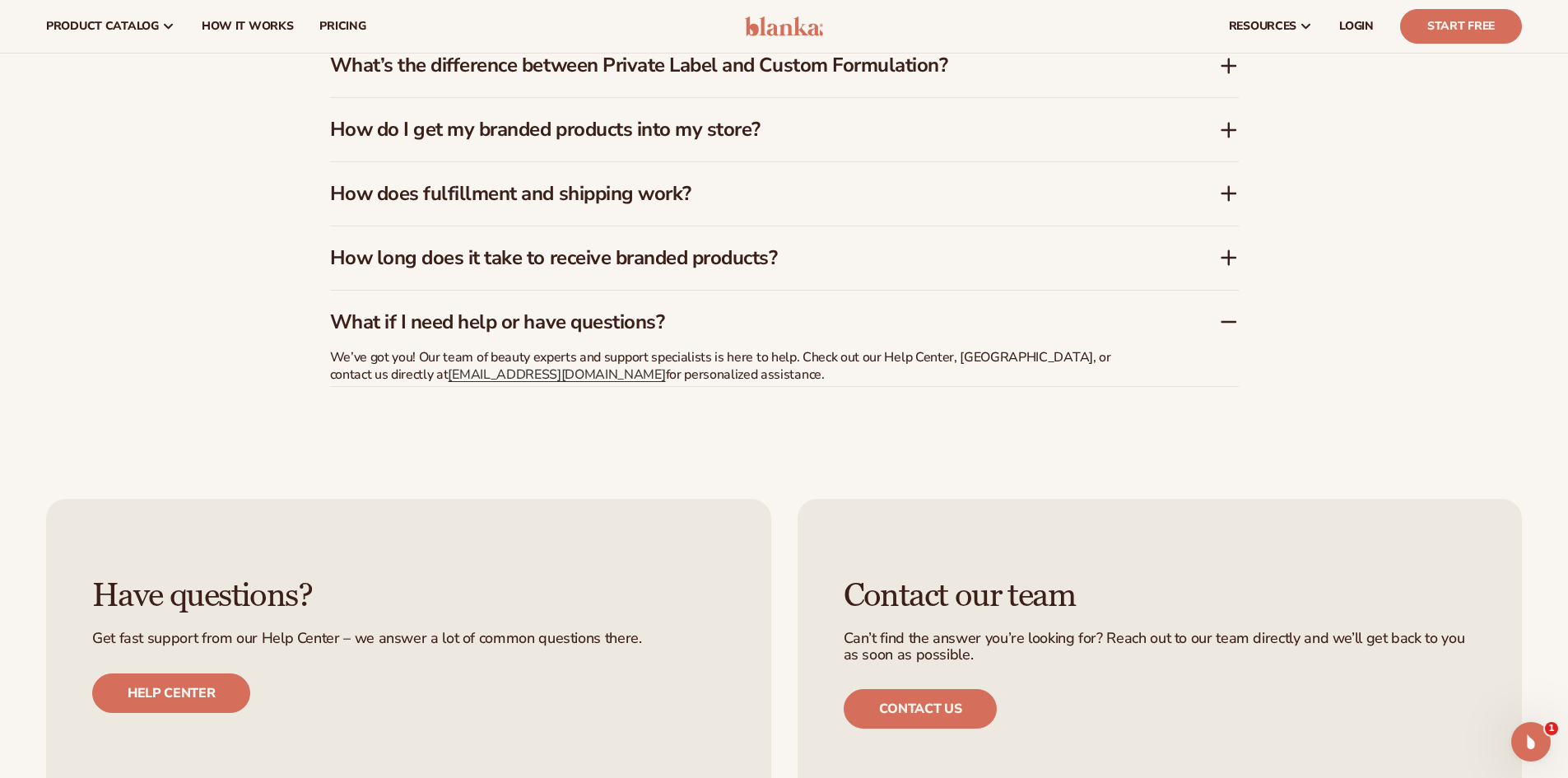
scroll to position [2949, 0]
